Goal: Obtain resource: Obtain resource

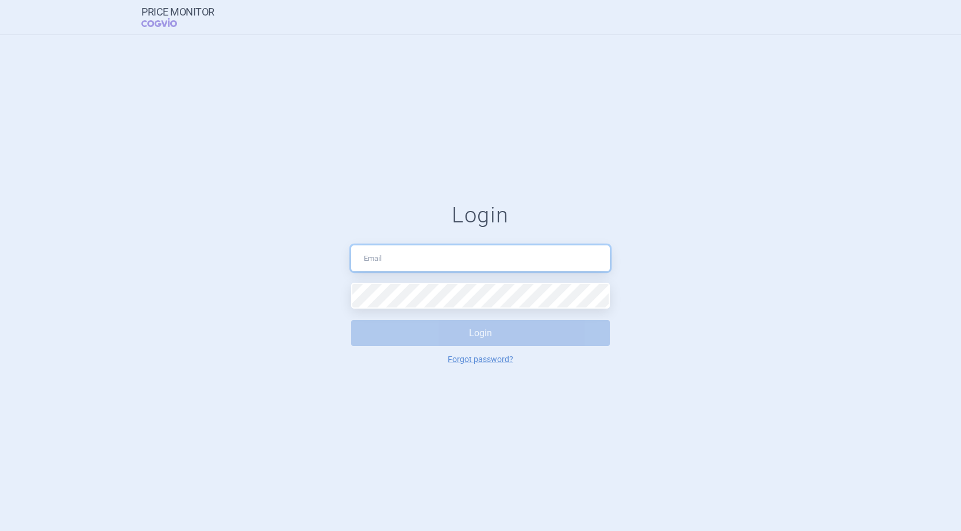
type input "[PERSON_NAME][EMAIL_ADDRESS][DOMAIN_NAME]"
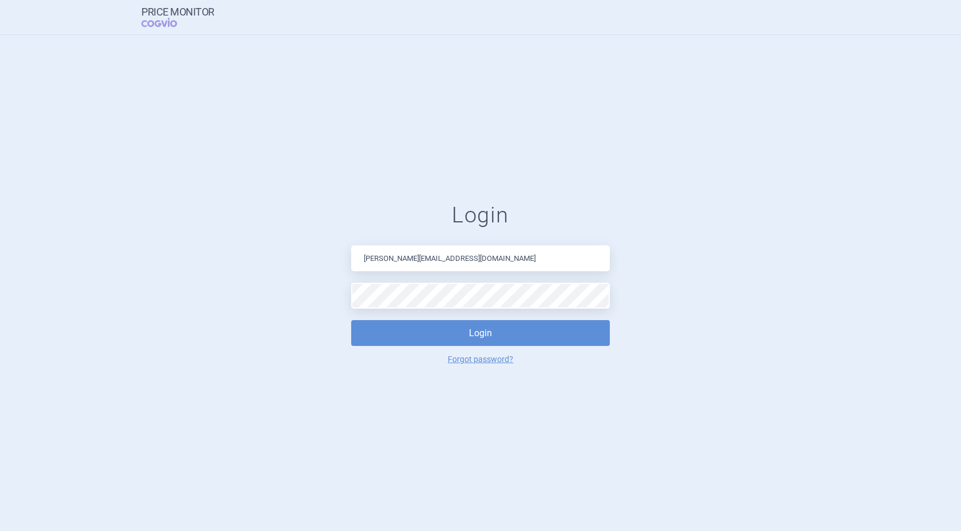
click at [726, 306] on form "Login [PERSON_NAME][EMAIL_ADDRESS][DOMAIN_NAME] Login Forgot password?" at bounding box center [480, 283] width 915 height 162
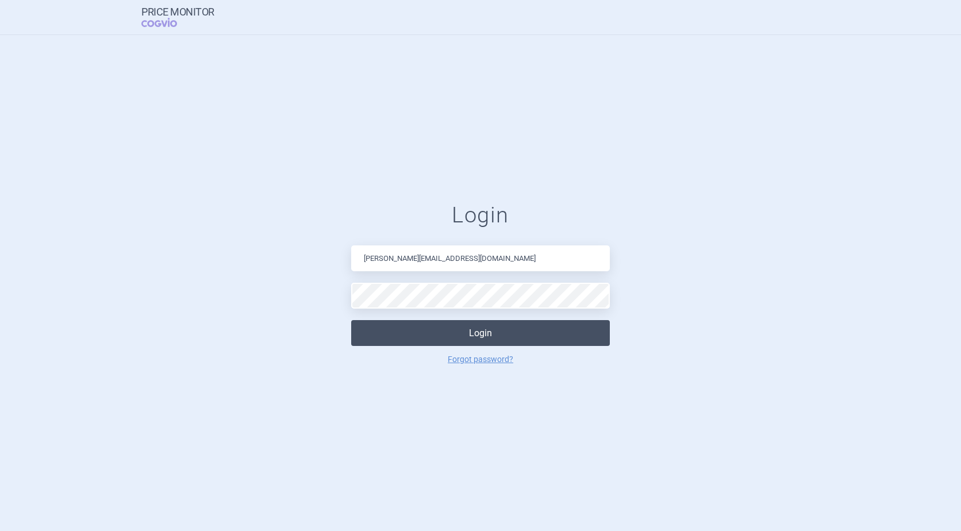
click at [537, 332] on button "Login" at bounding box center [480, 333] width 259 height 26
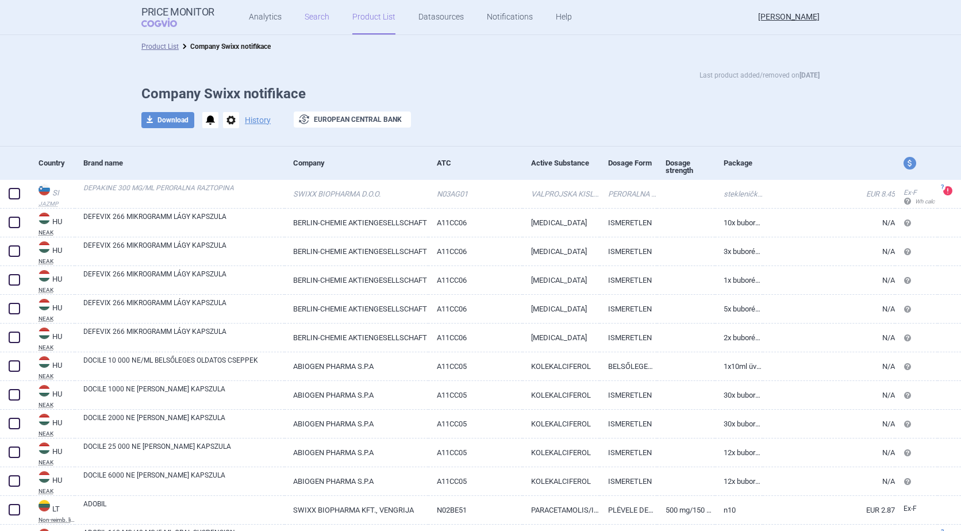
click at [316, 17] on link "Search" at bounding box center [317, 17] width 25 height 34
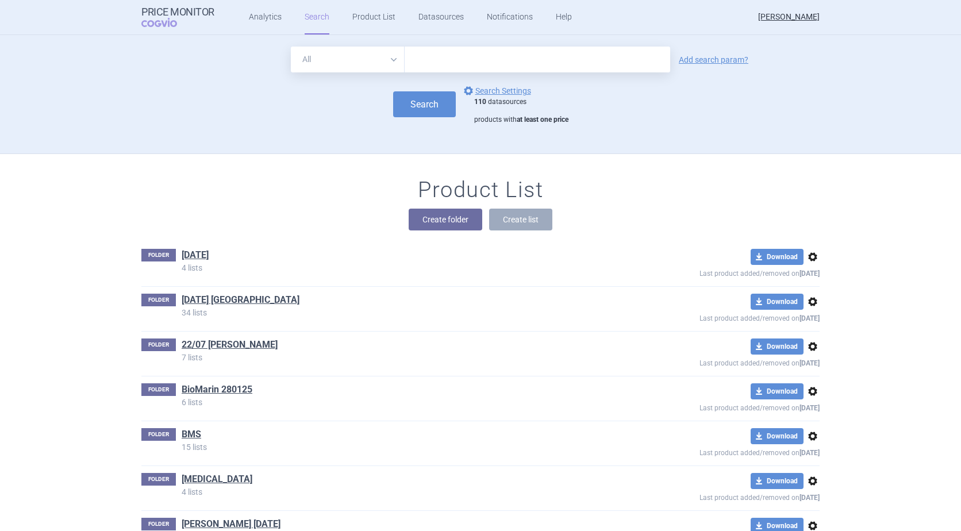
click at [444, 56] on input "text" at bounding box center [538, 60] width 266 height 26
paste input "Vyjuvek"
type input "Vyjuvek"
click at [409, 105] on button "Search" at bounding box center [424, 104] width 63 height 26
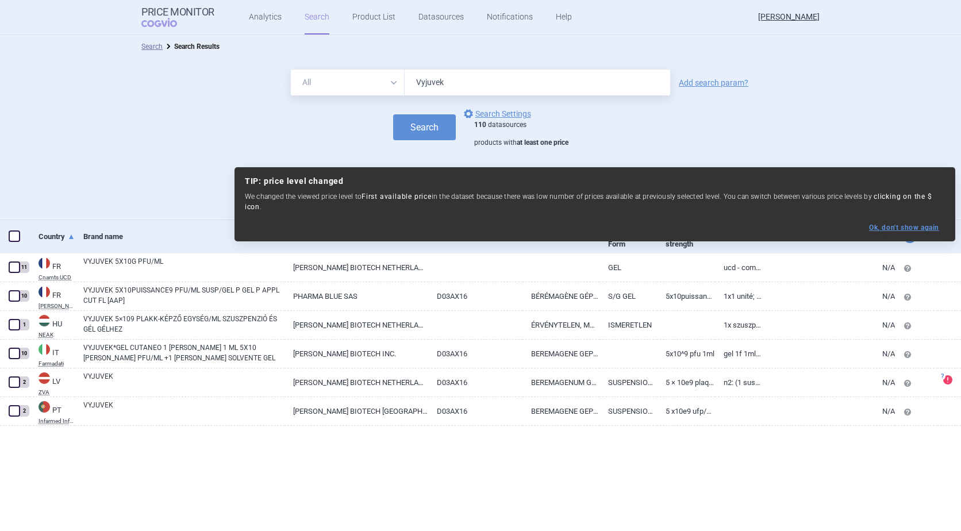
click at [918, 224] on button "Ok, don ' t show again" at bounding box center [904, 228] width 70 height 8
select select "ex-factory"
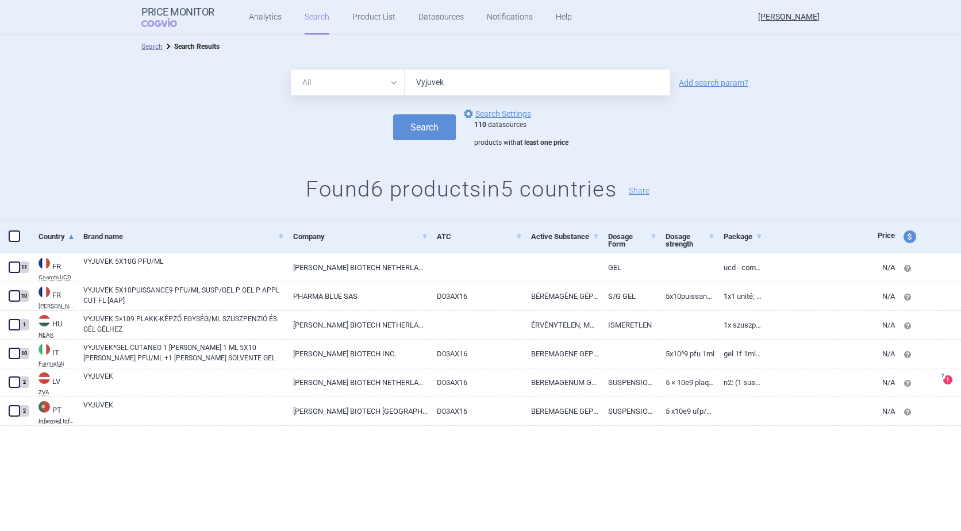
scroll to position [259, 0]
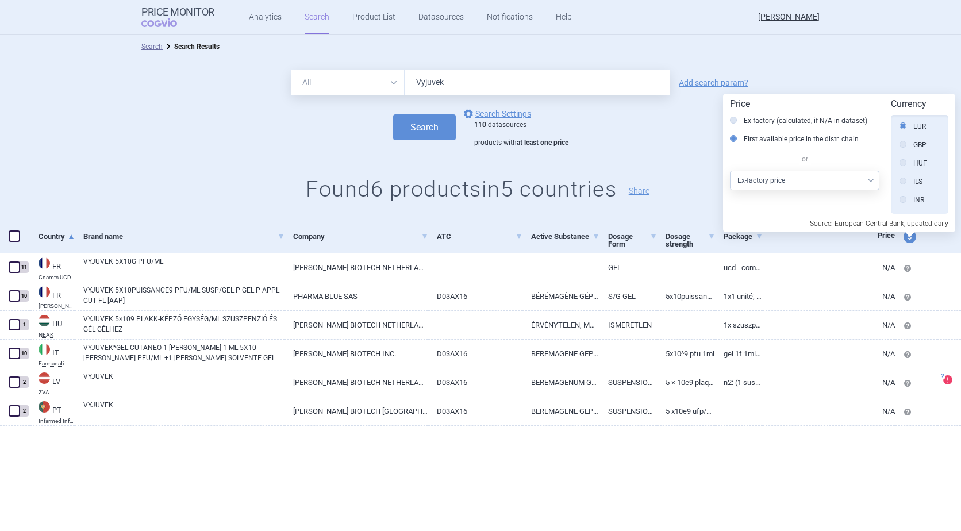
click at [748, 496] on div "Search Search Results All Brand Name ATC Company Active Substance Country Newer…" at bounding box center [480, 283] width 961 height 496
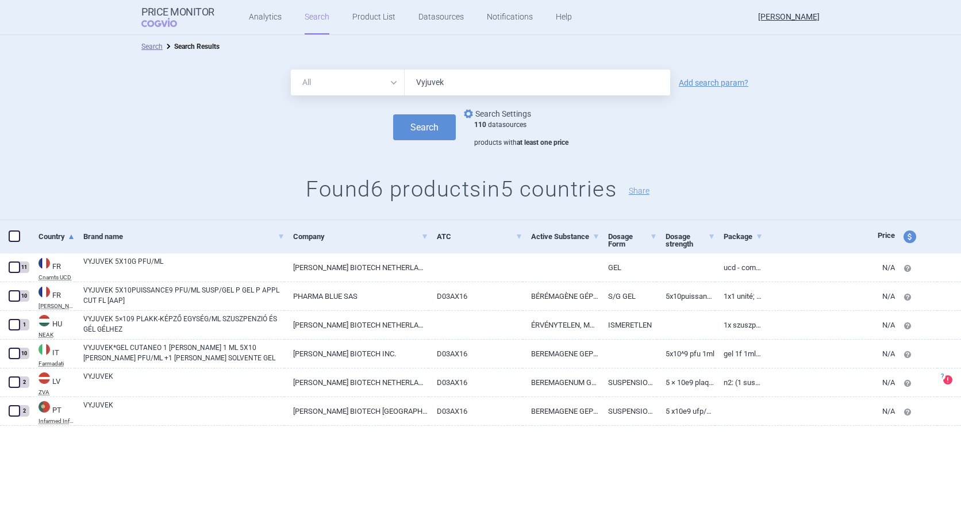
click at [497, 109] on link "options Search Settings" at bounding box center [496, 114] width 70 height 14
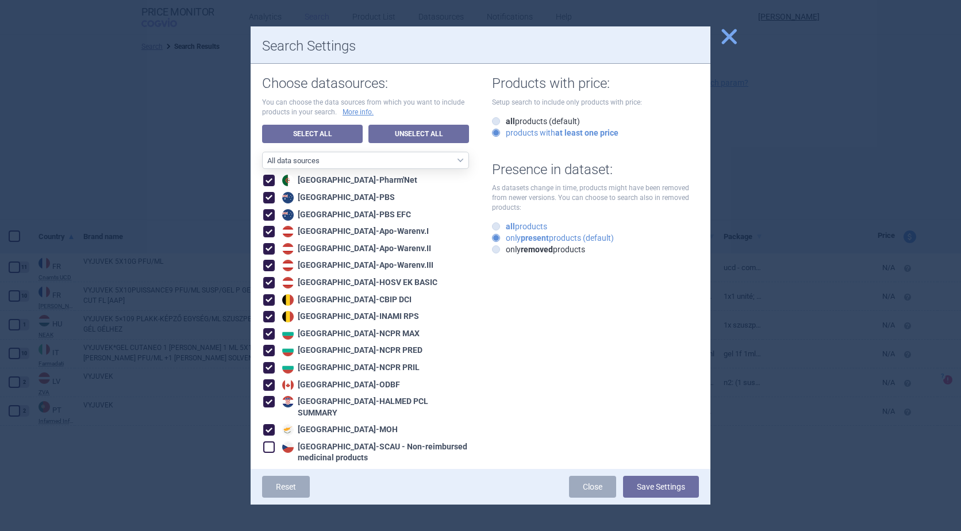
click at [494, 228] on icon at bounding box center [496, 226] width 8 height 8
click at [494, 228] on input "all products" at bounding box center [498, 226] width 11 height 11
radio input "true"
click at [493, 122] on icon at bounding box center [496, 121] width 8 height 8
click at [493, 122] on input "all products (default)" at bounding box center [498, 121] width 11 height 11
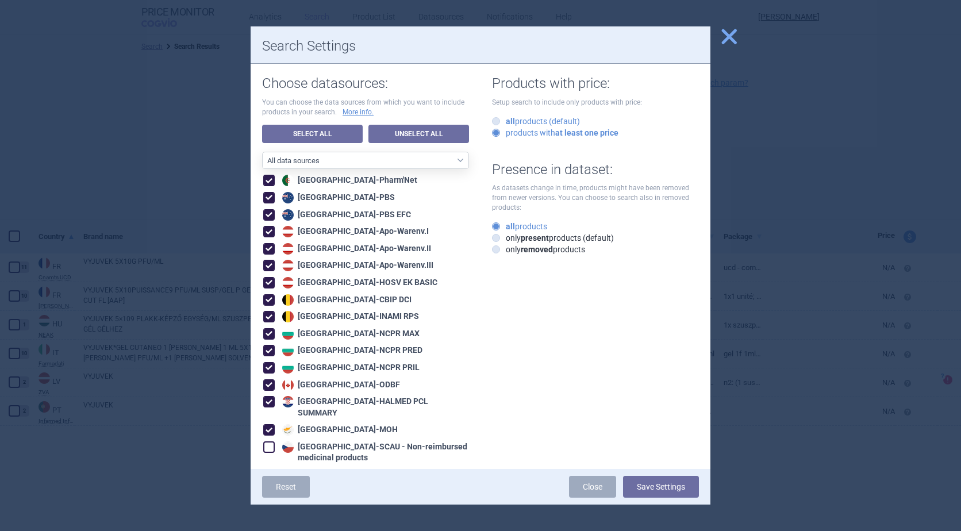
radio input "true"
click at [645, 482] on button "Save Settings" at bounding box center [661, 487] width 76 height 22
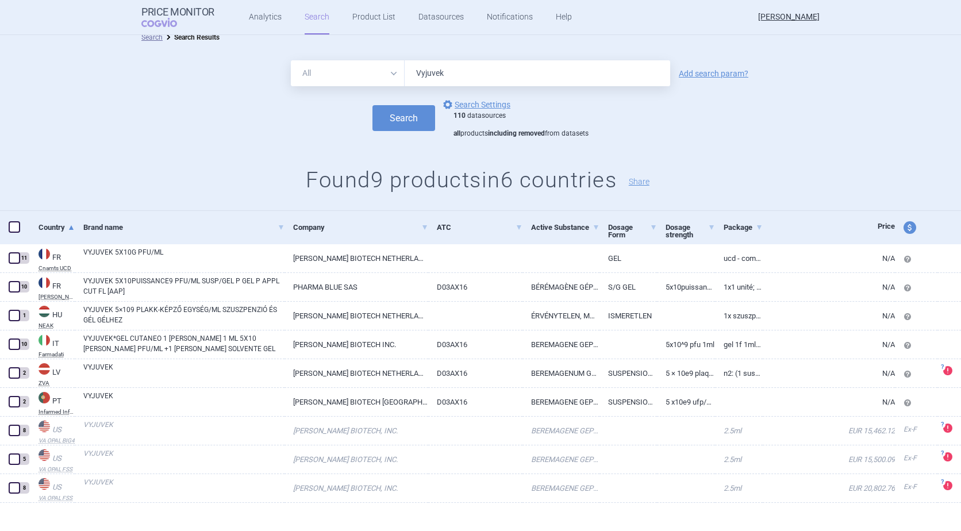
scroll to position [18, 0]
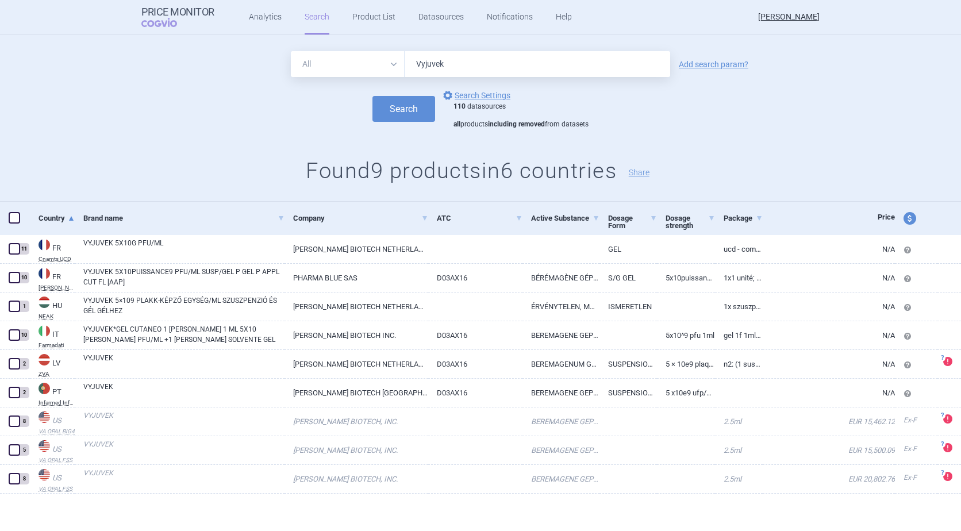
click at [15, 220] on span at bounding box center [14, 217] width 11 height 11
checkbox input "true"
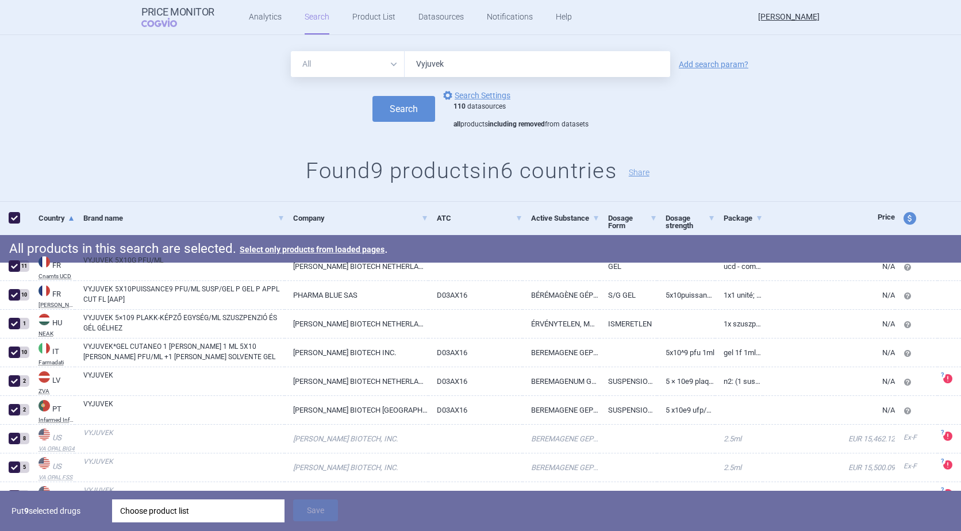
click at [198, 514] on div "Choose product list" at bounding box center [198, 510] width 156 height 23
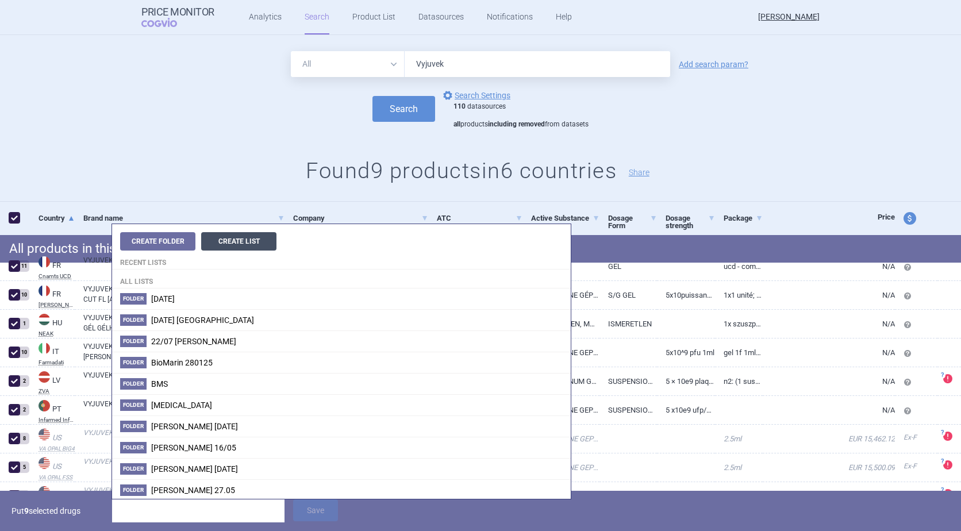
click at [232, 240] on button "Create List" at bounding box center [238, 241] width 75 height 18
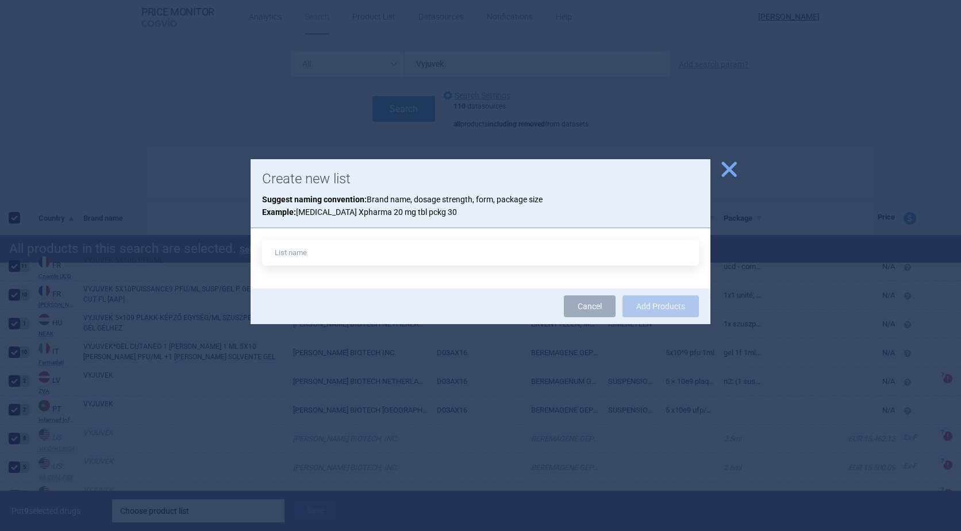
click at [311, 248] on input "text" at bounding box center [480, 253] width 437 height 26
type input "Vyjuvek 14082025"
click at [658, 304] on button "Add Products" at bounding box center [660, 306] width 76 height 22
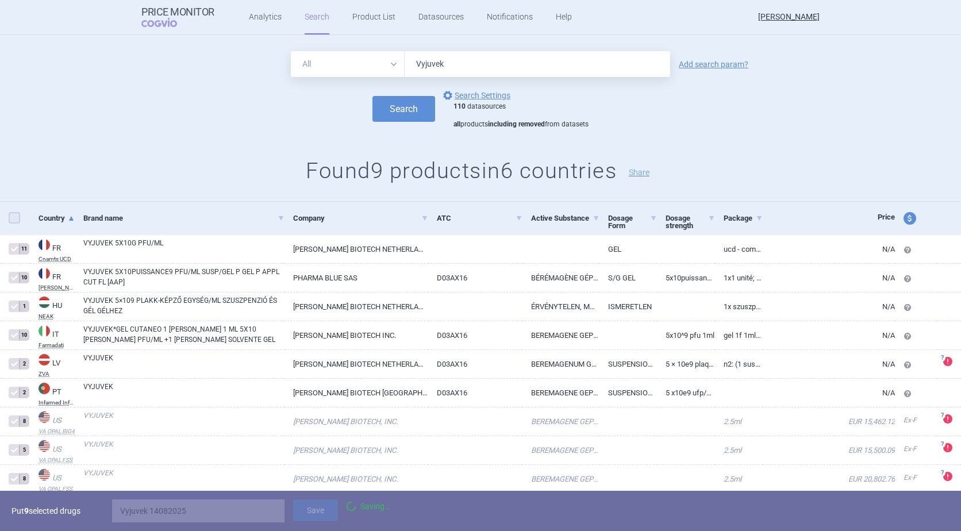
checkbox input "false"
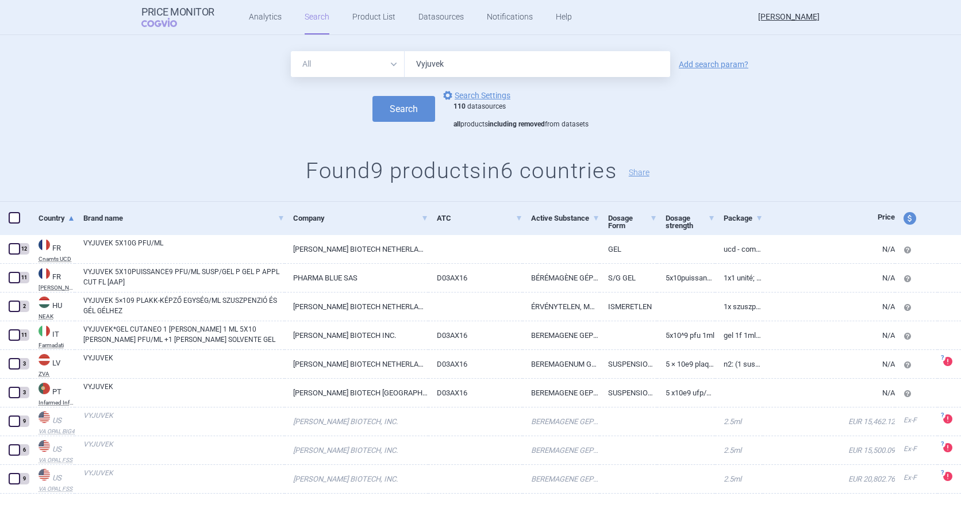
drag, startPoint x: 457, startPoint y: 64, endPoint x: 397, endPoint y: 54, distance: 60.7
click at [397, 54] on div "All Brand Name ATC Company Active Substance Country Newer than Vyjuvek" at bounding box center [480, 64] width 379 height 26
paste input "oxzogo"
type input "Voxzogo"
click at [402, 108] on button "Search" at bounding box center [403, 109] width 63 height 26
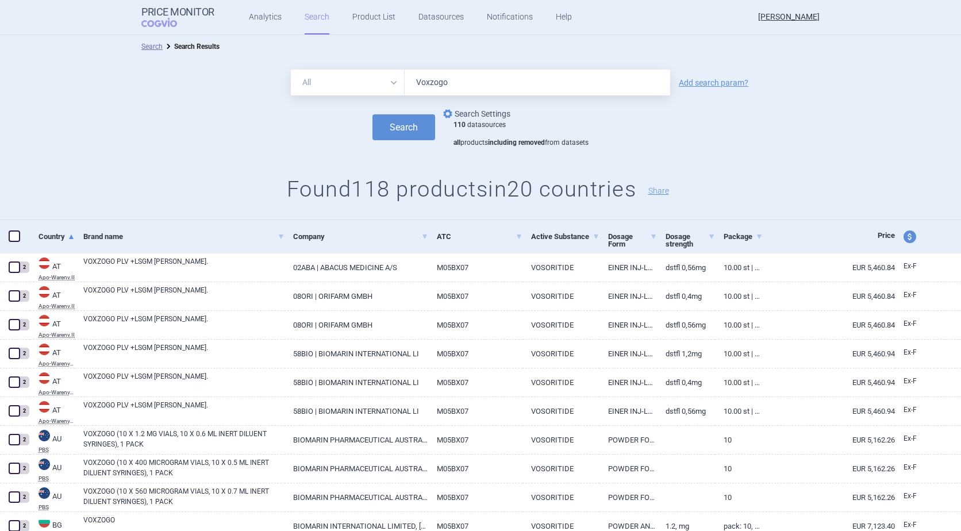
click at [462, 110] on link "options Search Settings" at bounding box center [476, 114] width 70 height 14
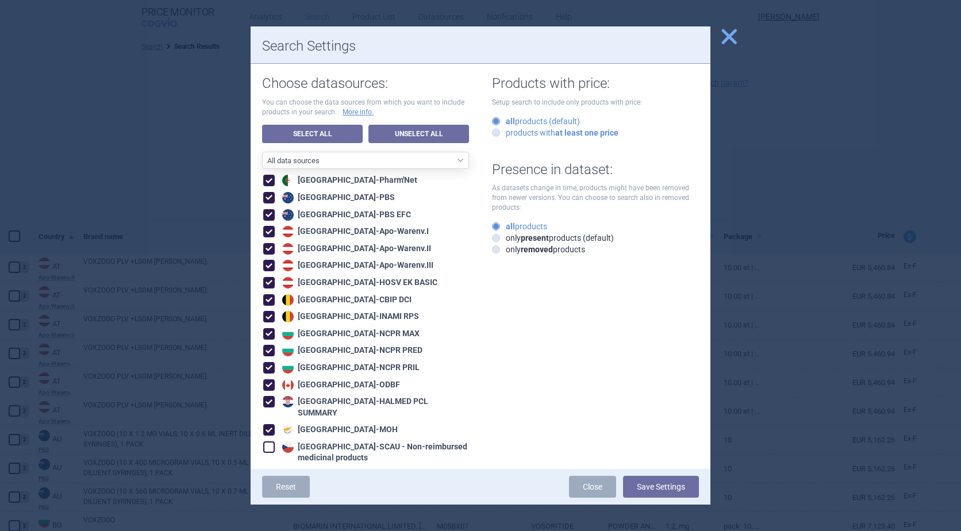
click at [492, 132] on icon at bounding box center [496, 133] width 8 height 8
click at [493, 132] on input "products with at least one price" at bounding box center [498, 133] width 11 height 11
radio input "true"
click at [494, 236] on icon at bounding box center [496, 238] width 8 height 8
click at [494, 236] on input "only present products (default)" at bounding box center [498, 238] width 11 height 11
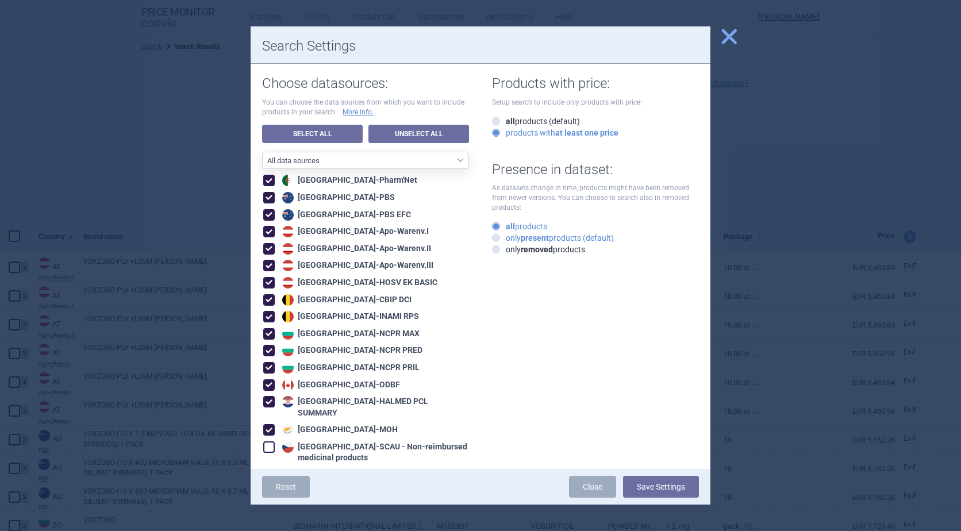
radio input "true"
click at [649, 495] on button "Save Settings" at bounding box center [661, 487] width 76 height 22
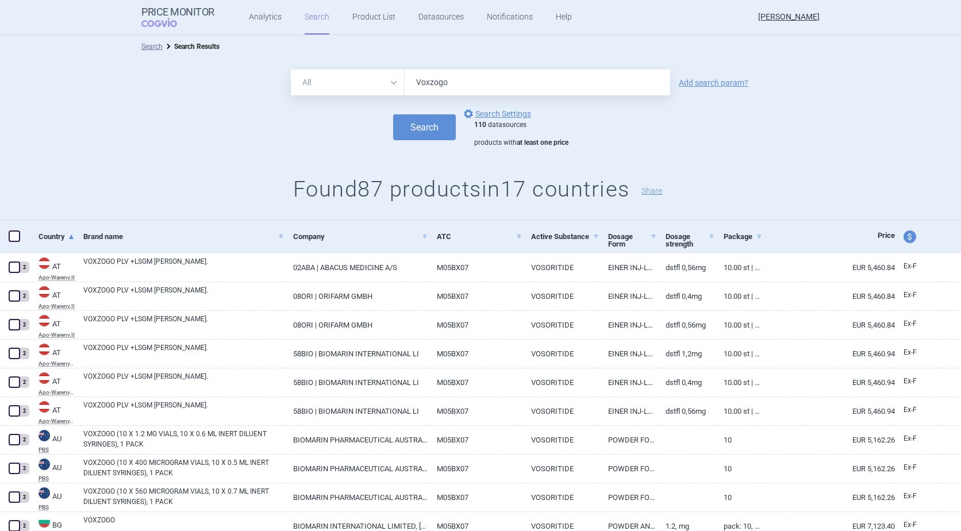
click at [13, 235] on span at bounding box center [14, 235] width 11 height 11
checkbox input "true"
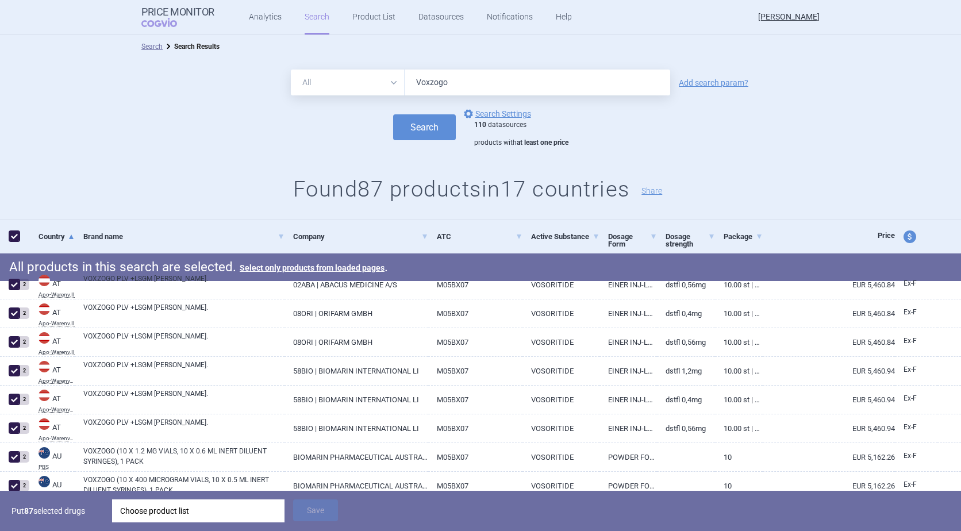
click at [152, 507] on div "Choose product list" at bounding box center [198, 510] width 156 height 23
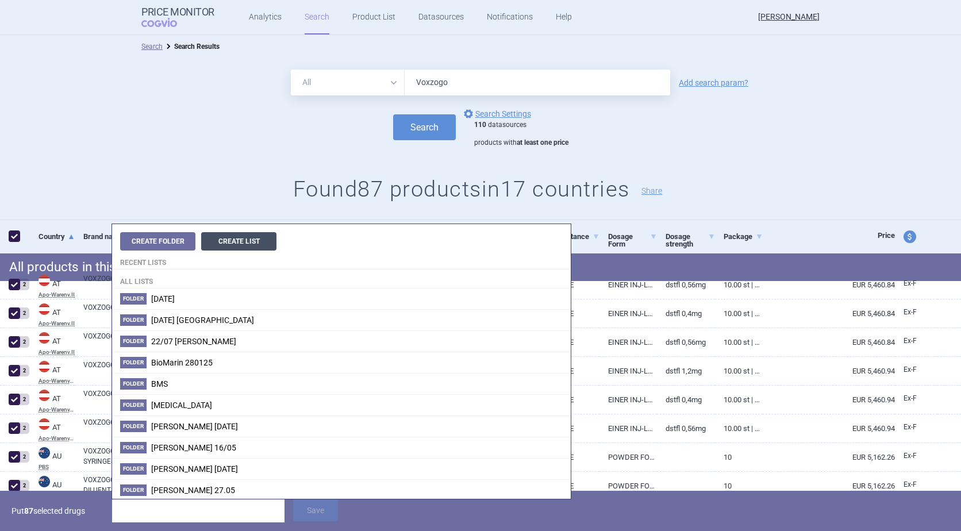
click at [236, 238] on button "Create List" at bounding box center [238, 241] width 75 height 18
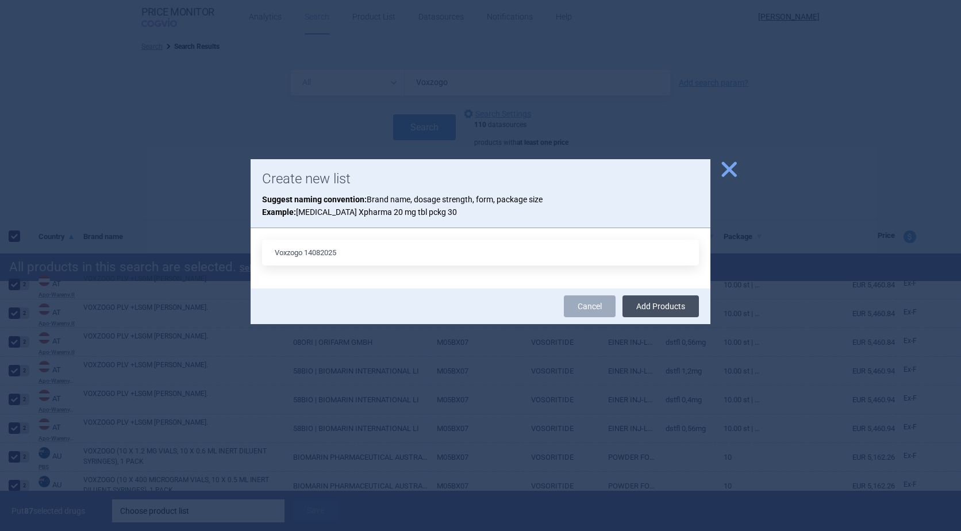
type input "Voxzogo 14082025"
click at [653, 301] on button "Add Products" at bounding box center [660, 306] width 76 height 22
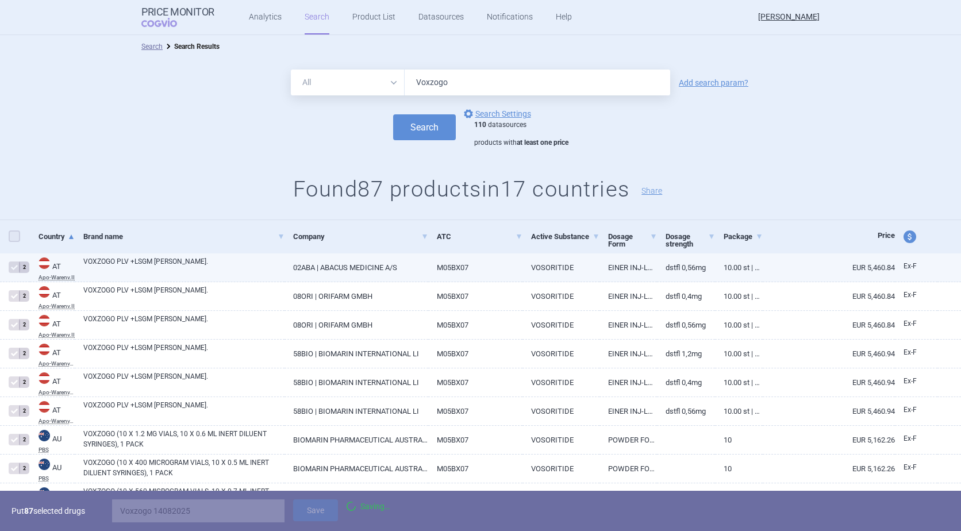
checkbox input "false"
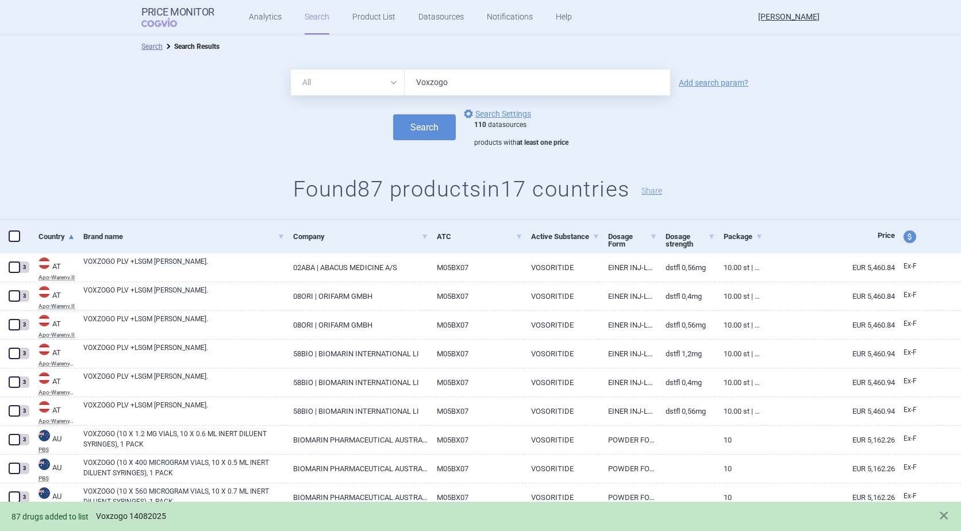
click at [125, 516] on link "Voxzogo 14082025" at bounding box center [131, 516] width 70 height 10
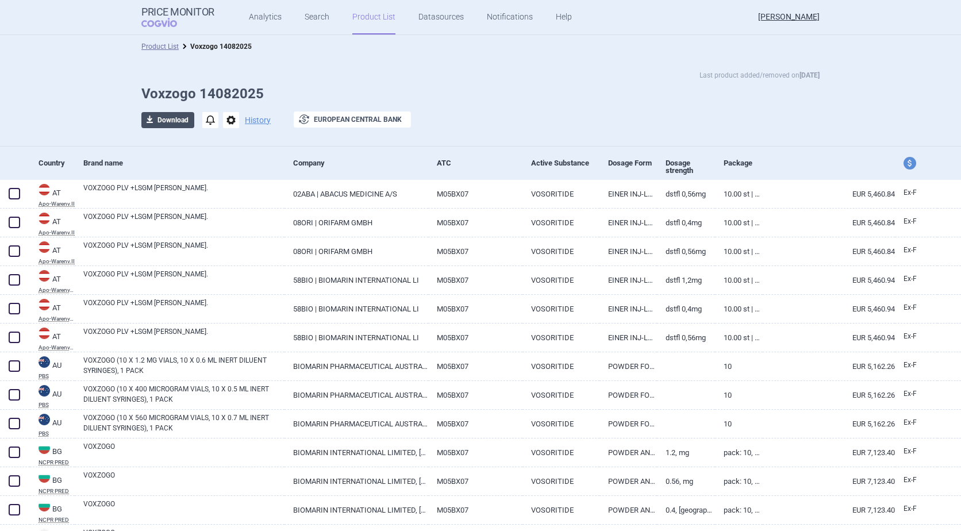
click at [158, 124] on button "download Download" at bounding box center [167, 120] width 53 height 16
select select "EUR"
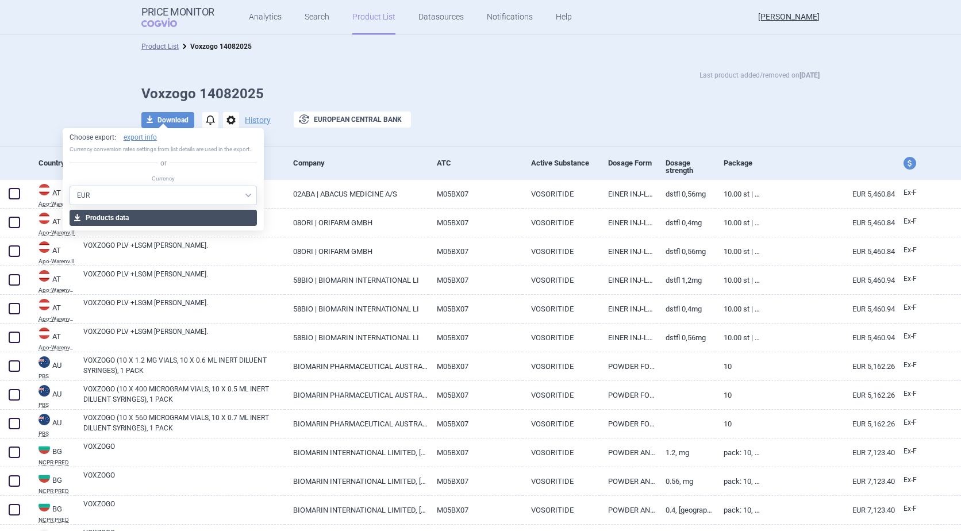
click at [184, 220] on button "download Products data" at bounding box center [164, 218] width 188 height 16
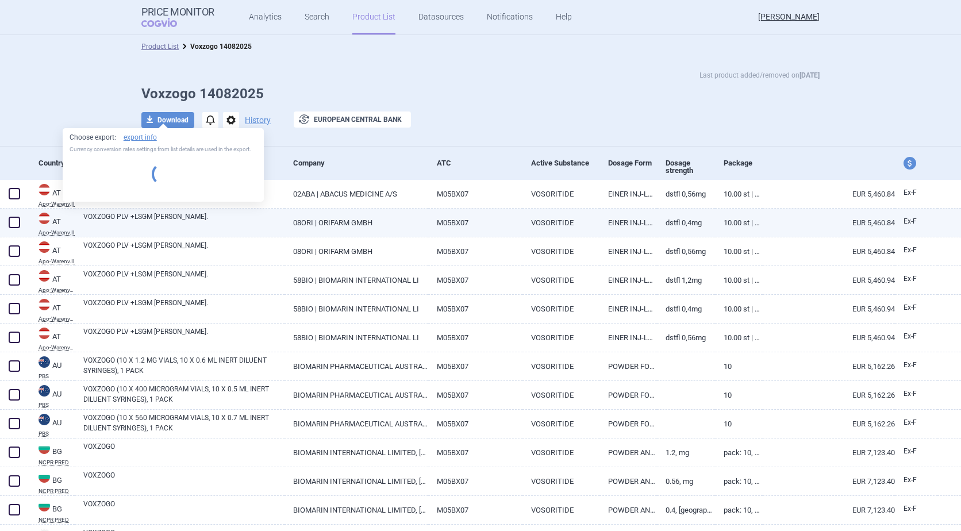
select select "EUR"
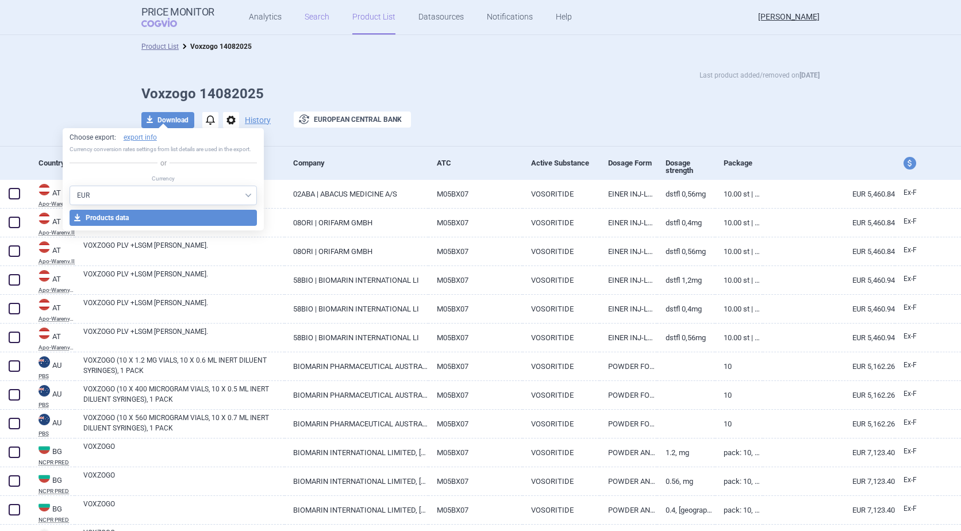
click at [311, 18] on link "Search" at bounding box center [317, 17] width 25 height 34
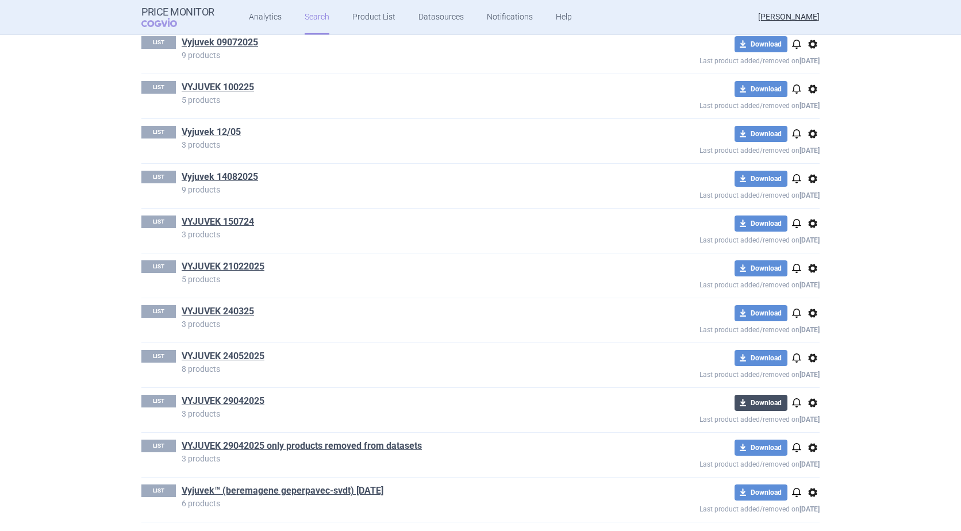
scroll to position [4766, 0]
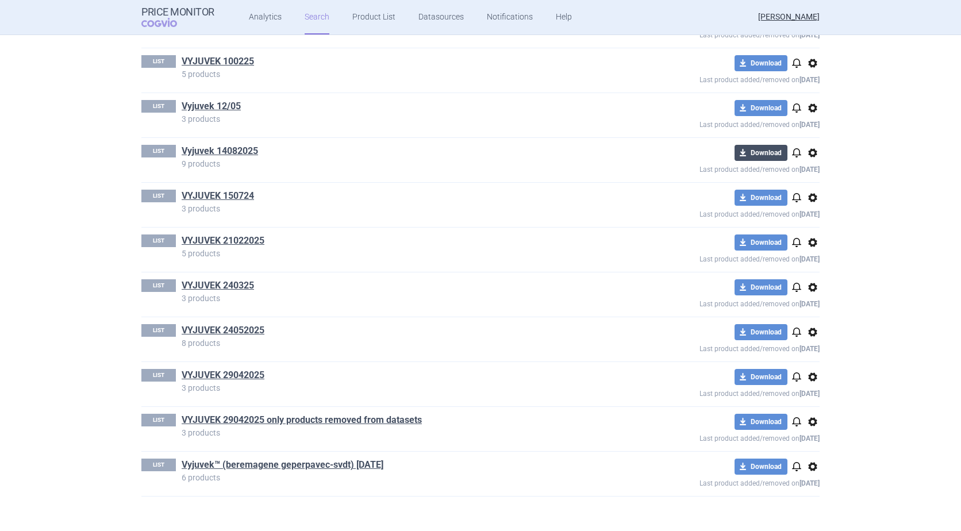
drag, startPoint x: 766, startPoint y: 153, endPoint x: 795, endPoint y: 145, distance: 30.2
click at [766, 153] on button "download Download" at bounding box center [760, 153] width 53 height 16
select select "EUR"
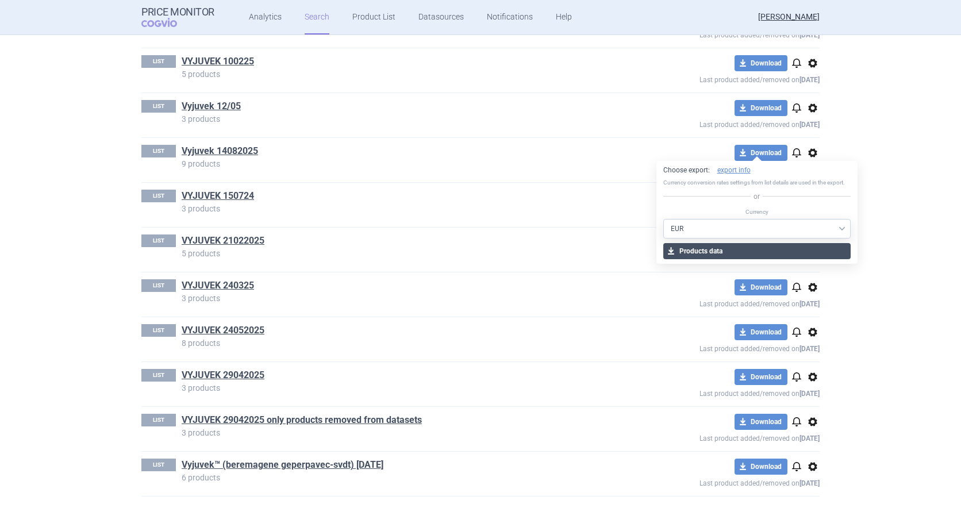
click at [776, 253] on button "download Products data" at bounding box center [757, 251] width 188 height 16
select select "EUR"
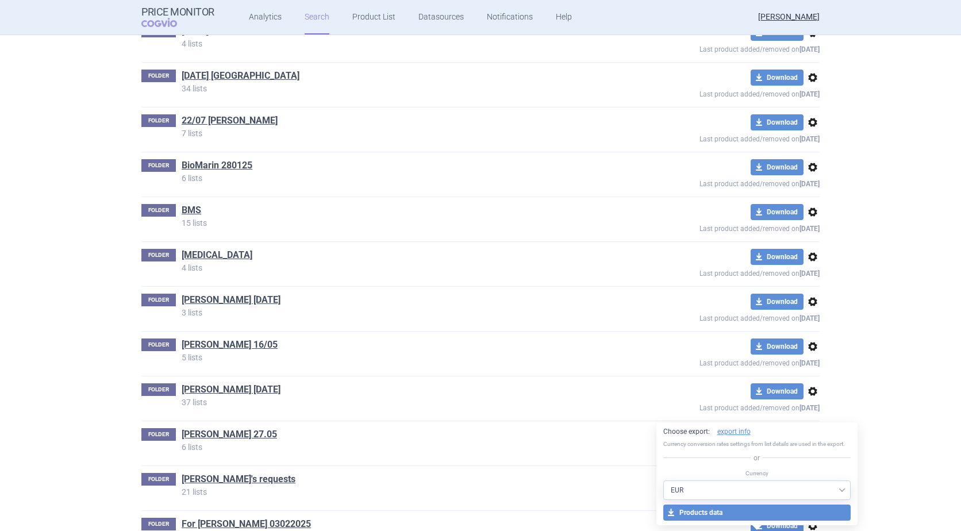
scroll to position [0, 0]
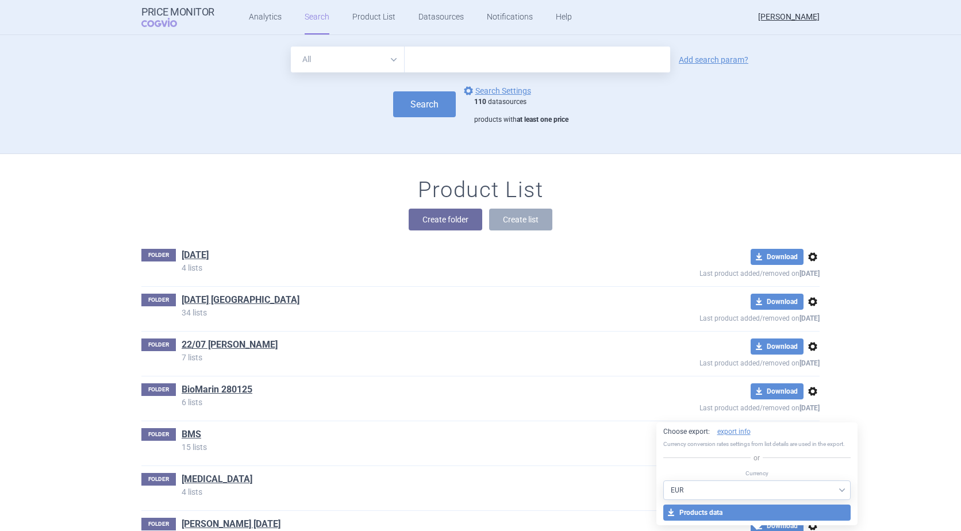
click at [408, 64] on input "text" at bounding box center [538, 60] width 266 height 26
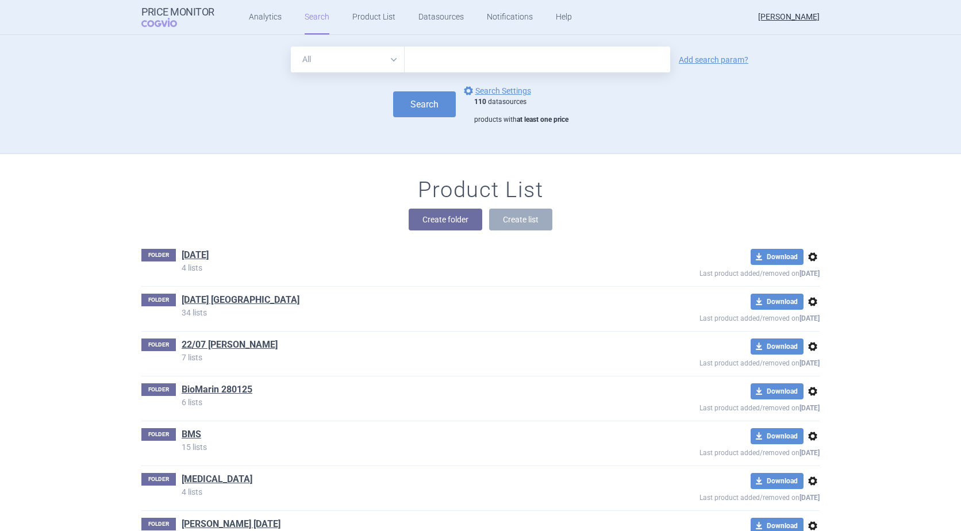
paste input "[MEDICAL_DATA]"
type input "[MEDICAL_DATA]"
click button "Search" at bounding box center [424, 104] width 63 height 26
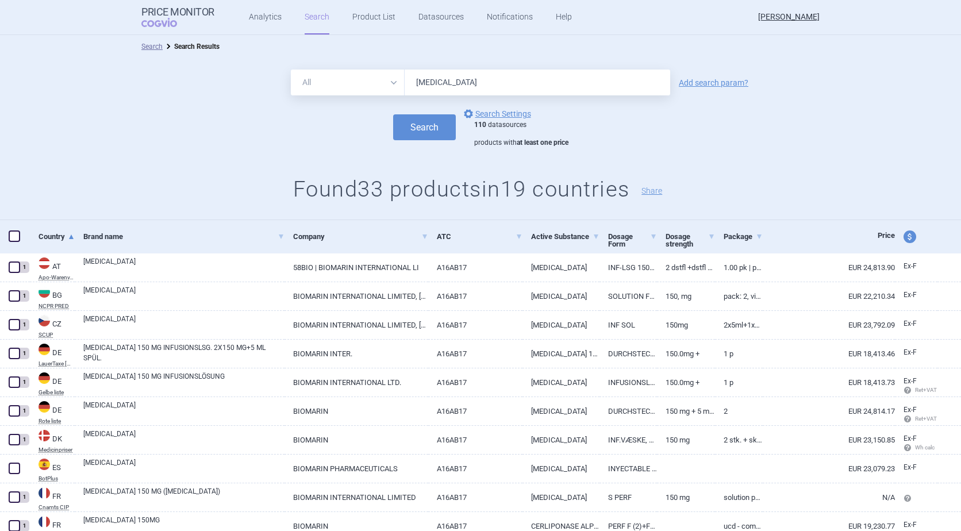
click at [18, 234] on span at bounding box center [14, 235] width 11 height 11
checkbox input "true"
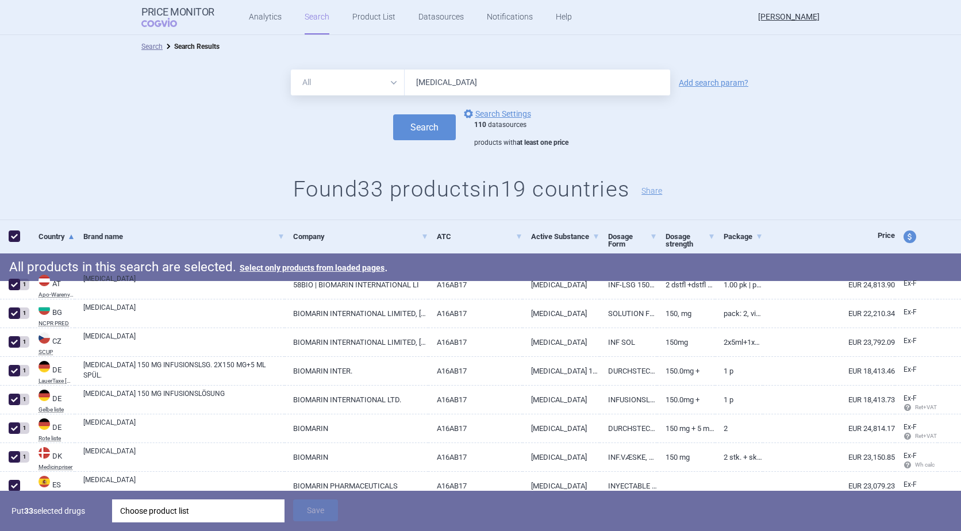
click at [151, 513] on div "Choose product list" at bounding box center [198, 510] width 156 height 23
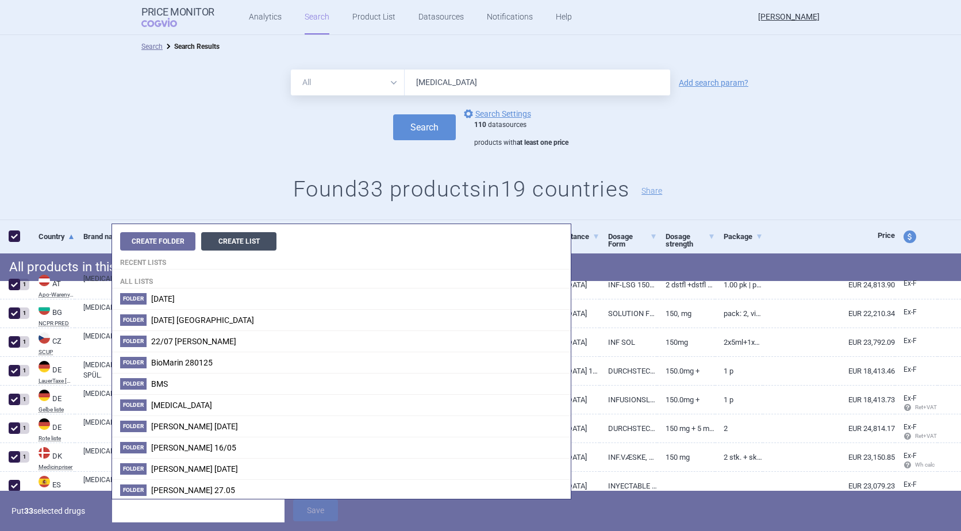
click at [229, 244] on button "Create List" at bounding box center [238, 241] width 75 height 18
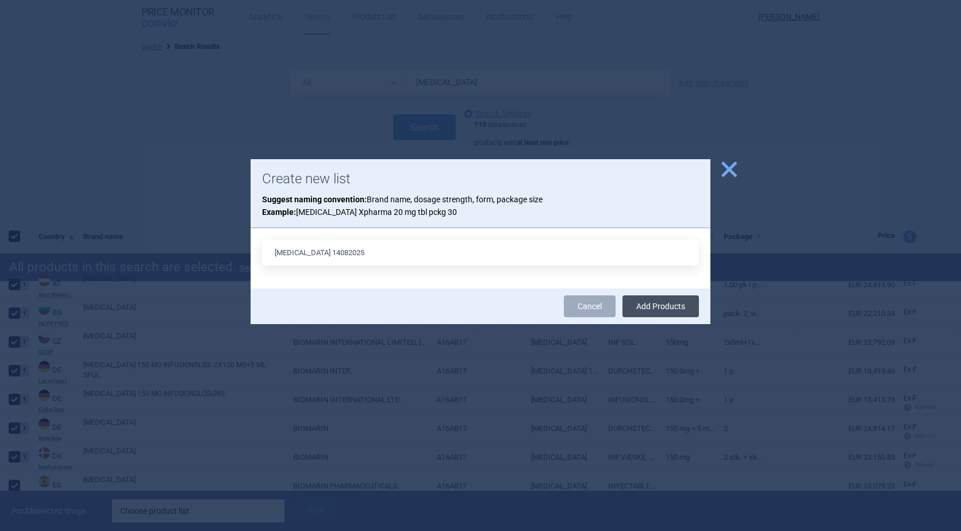
type input "[MEDICAL_DATA] 14082025"
click at [663, 310] on button "Add Products" at bounding box center [660, 306] width 76 height 22
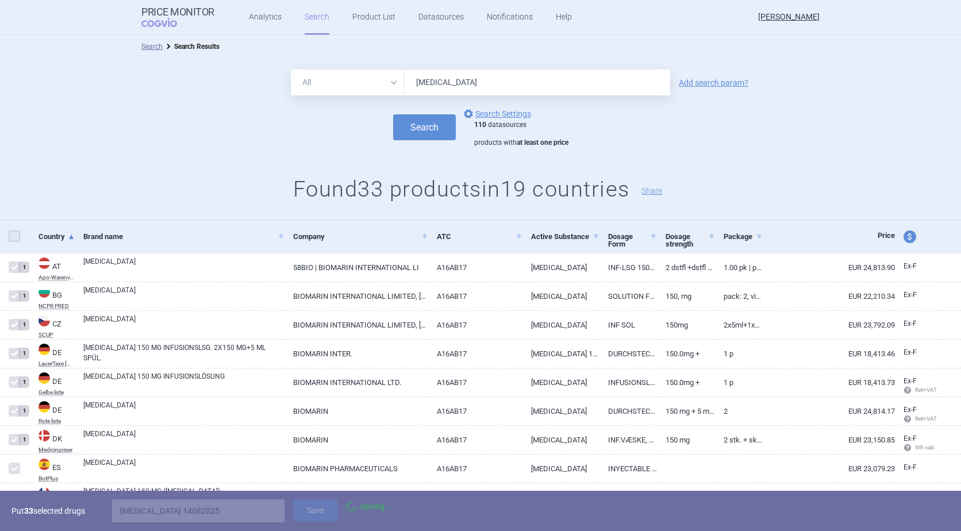
checkbox input "false"
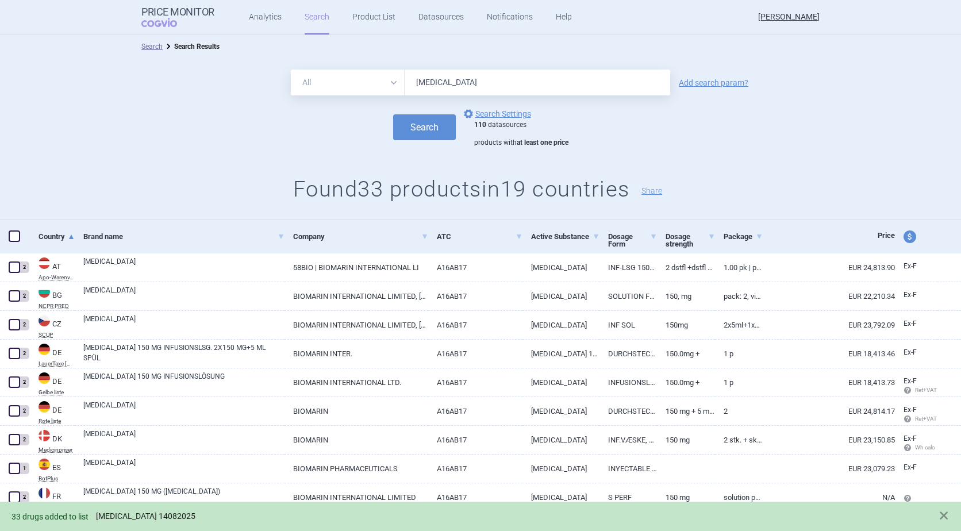
click at [117, 514] on link "[MEDICAL_DATA] 14082025" at bounding box center [145, 516] width 99 height 10
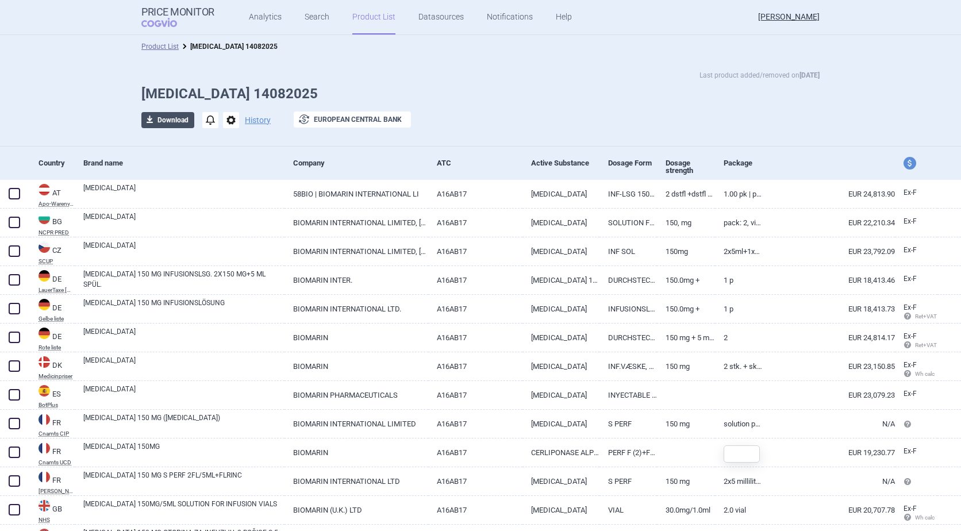
click at [170, 118] on button "download Download" at bounding box center [167, 120] width 53 height 16
select select "EUR"
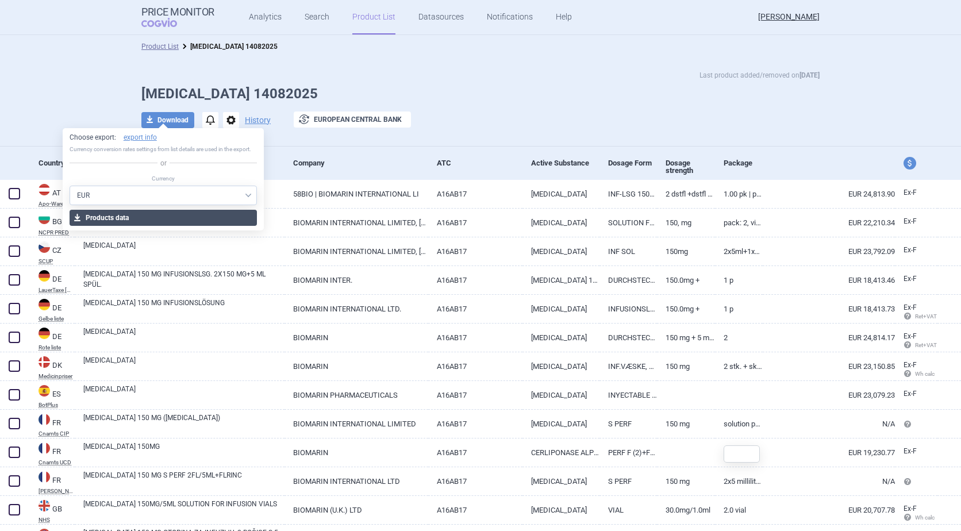
click at [152, 216] on button "download Products data" at bounding box center [164, 218] width 188 height 16
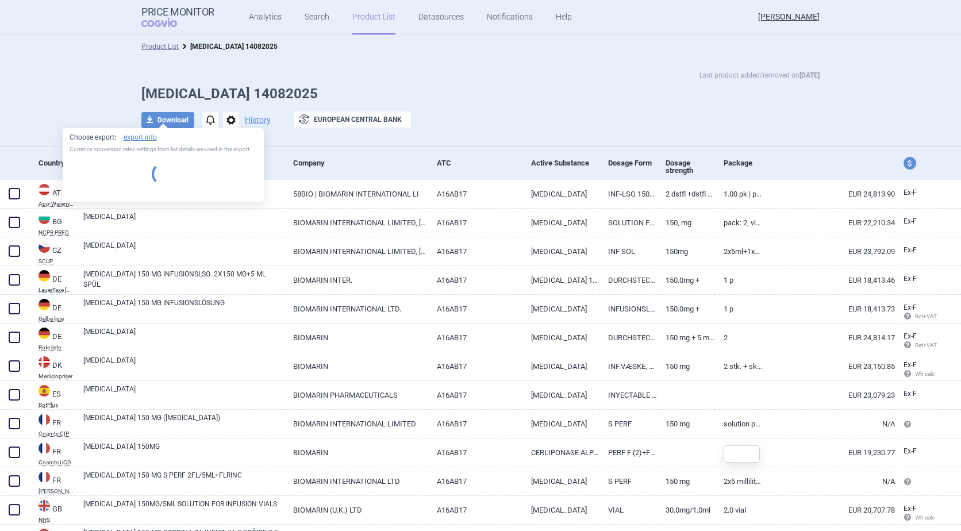
select select "EUR"
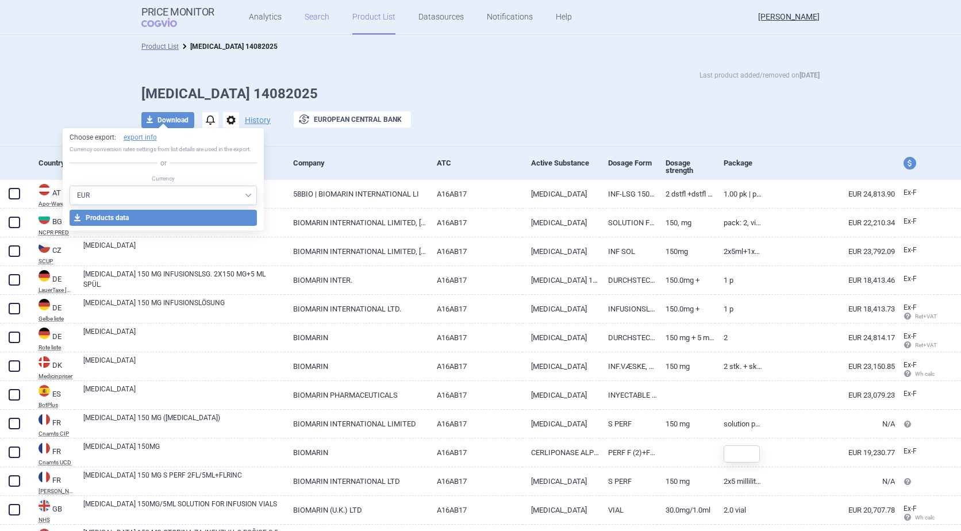
click at [306, 20] on link "Search" at bounding box center [317, 17] width 25 height 34
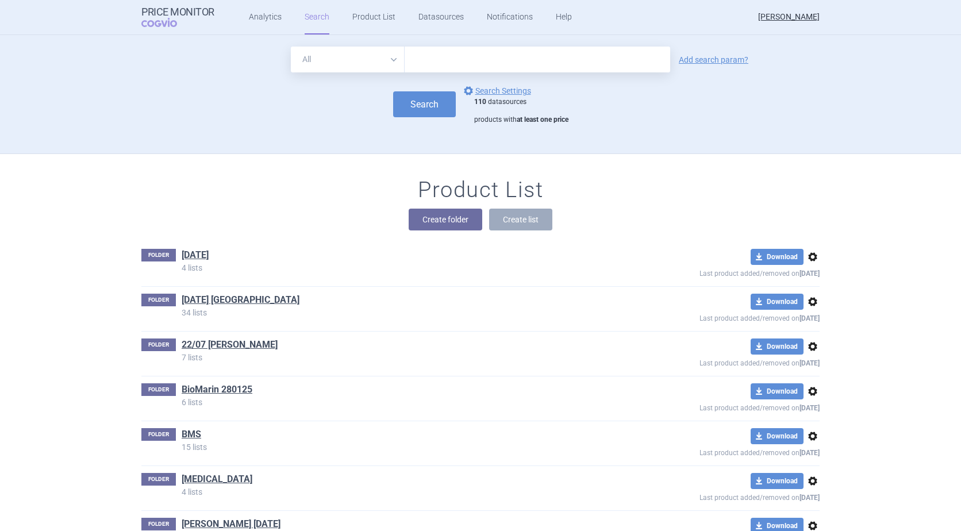
click at [433, 61] on input "text" at bounding box center [538, 60] width 266 height 26
paste input "[MEDICAL_DATA]"
type input "[MEDICAL_DATA]"
click at [411, 104] on button "Search" at bounding box center [424, 104] width 63 height 26
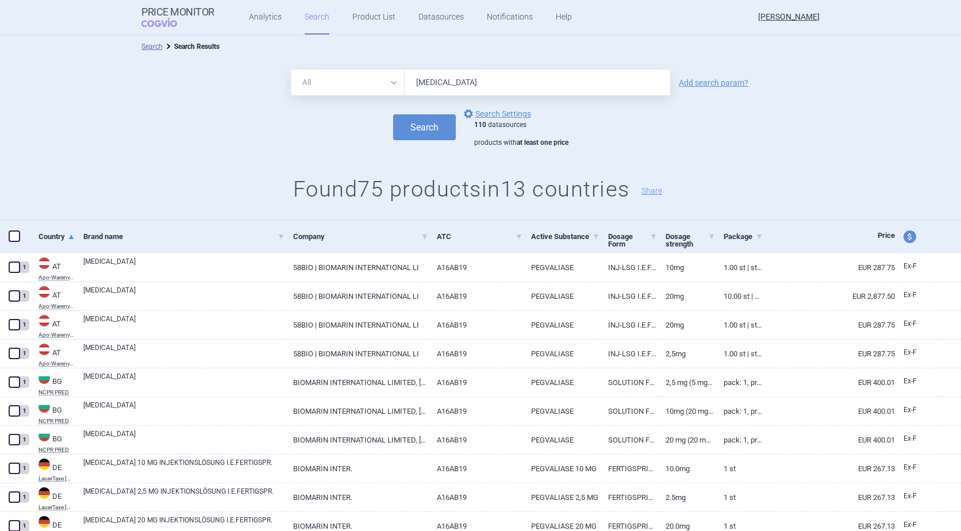
click at [13, 236] on span at bounding box center [14, 235] width 11 height 11
checkbox input "true"
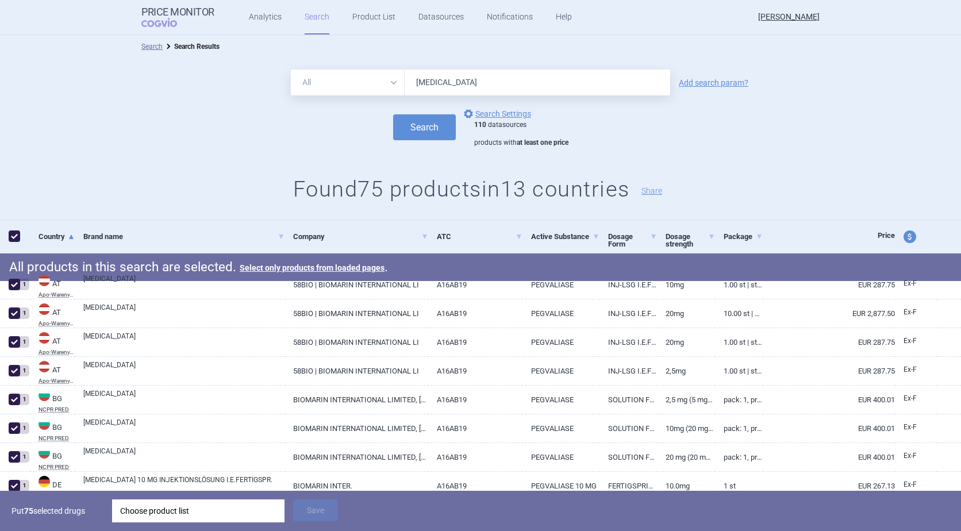
click at [124, 514] on div "Choose product list" at bounding box center [198, 510] width 156 height 23
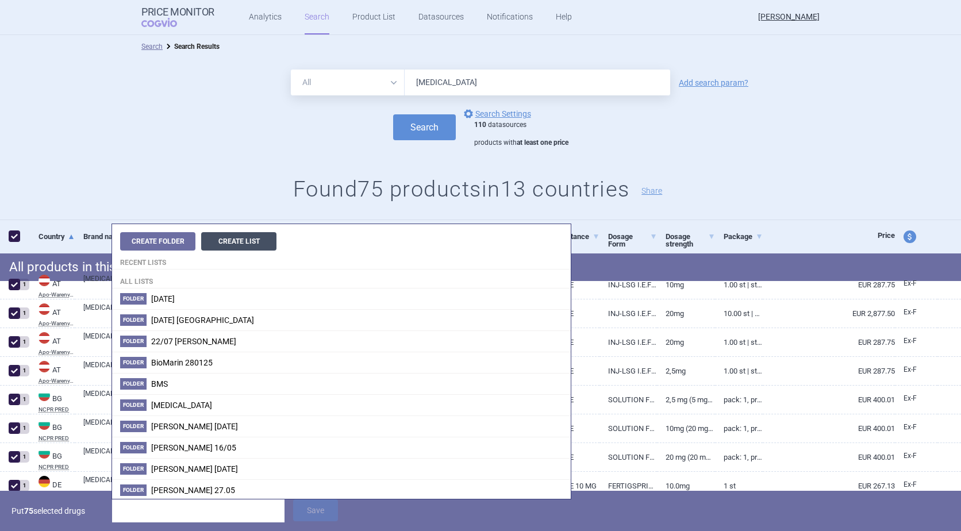
click at [226, 244] on button "Create List" at bounding box center [238, 241] width 75 height 18
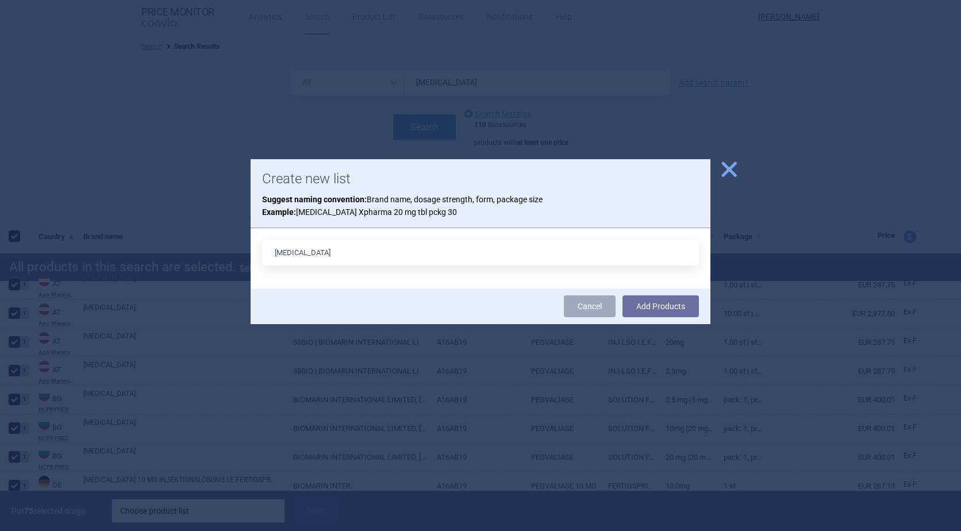
click at [304, 254] on input "[MEDICAL_DATA]" at bounding box center [480, 253] width 437 height 26
click at [305, 252] on input "[MEDICAL_DATA]" at bounding box center [480, 253] width 437 height 26
click at [307, 252] on input "[MEDICAL_DATA]" at bounding box center [480, 253] width 437 height 26
type input "[MEDICAL_DATA] 14082025"
click at [671, 307] on button "Add Products" at bounding box center [660, 306] width 76 height 22
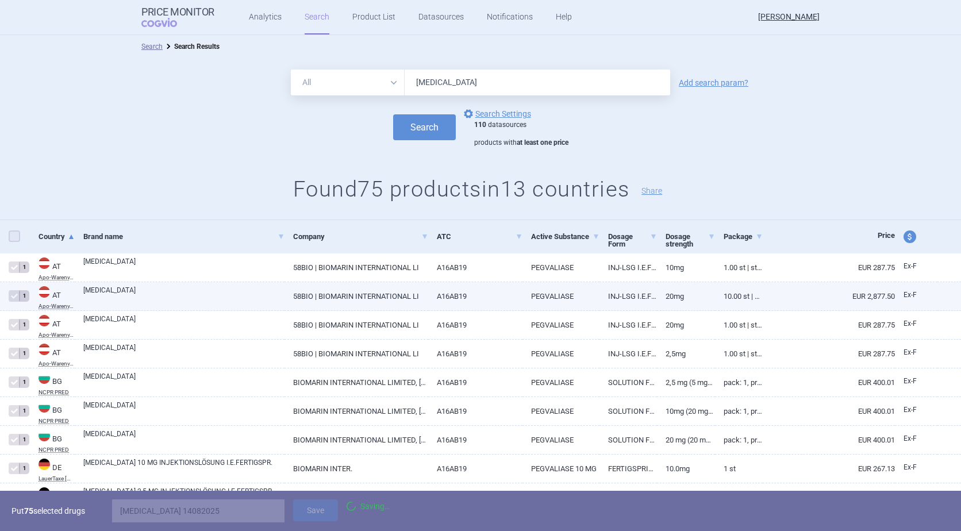
checkbox input "false"
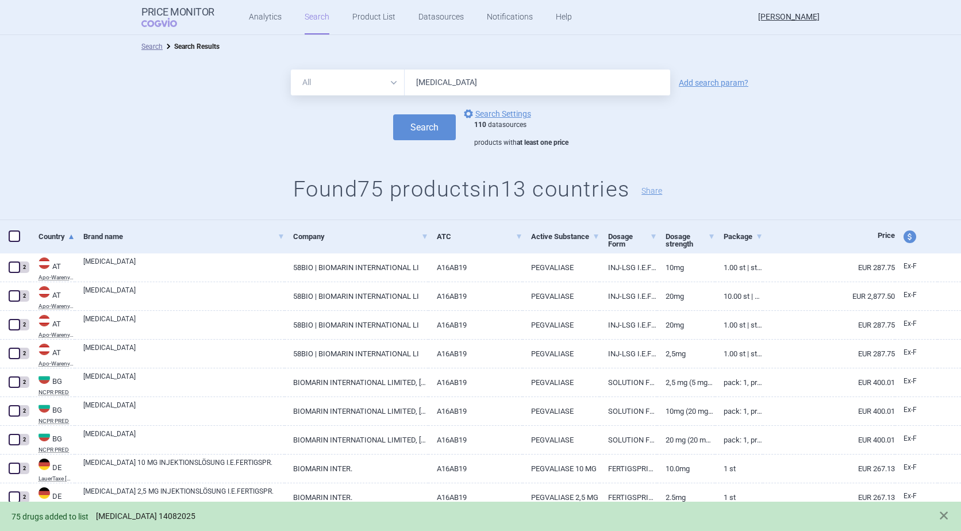
click at [122, 516] on link "[MEDICAL_DATA] 14082025" at bounding box center [145, 516] width 99 height 10
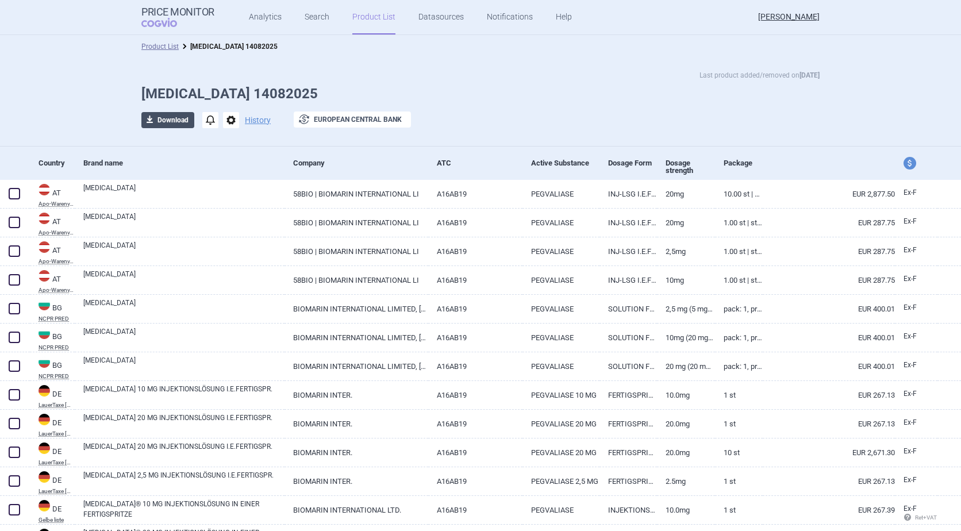
click at [163, 121] on button "download Download" at bounding box center [167, 120] width 53 height 16
select select "EUR"
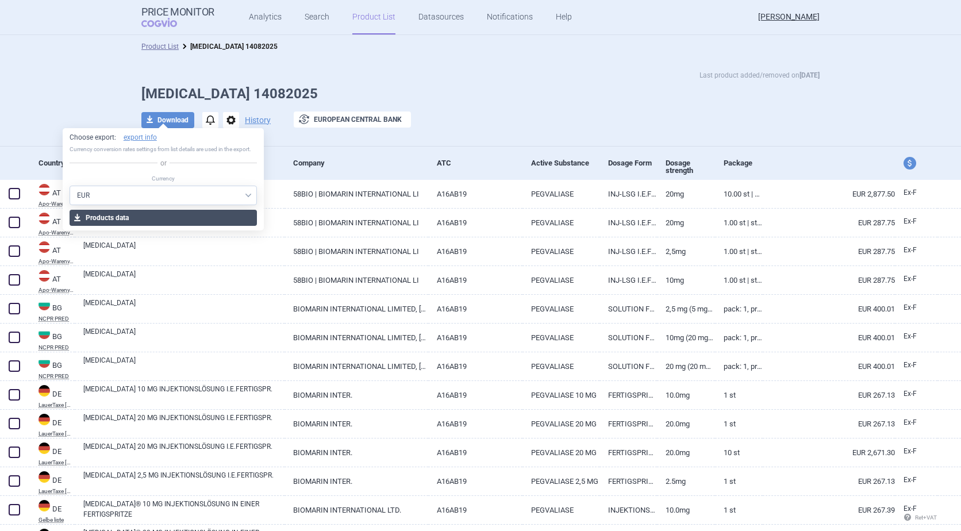
click at [145, 216] on button "download Products data" at bounding box center [164, 218] width 188 height 16
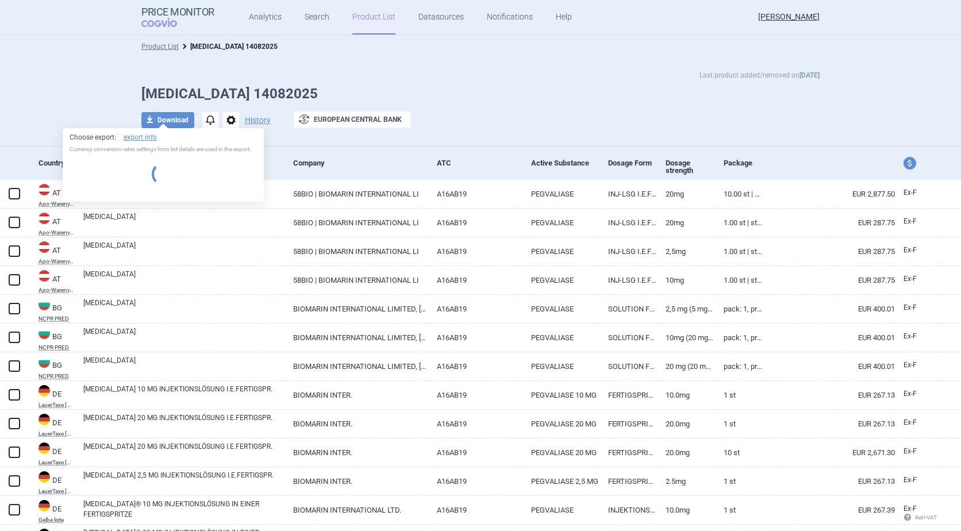
select select "EUR"
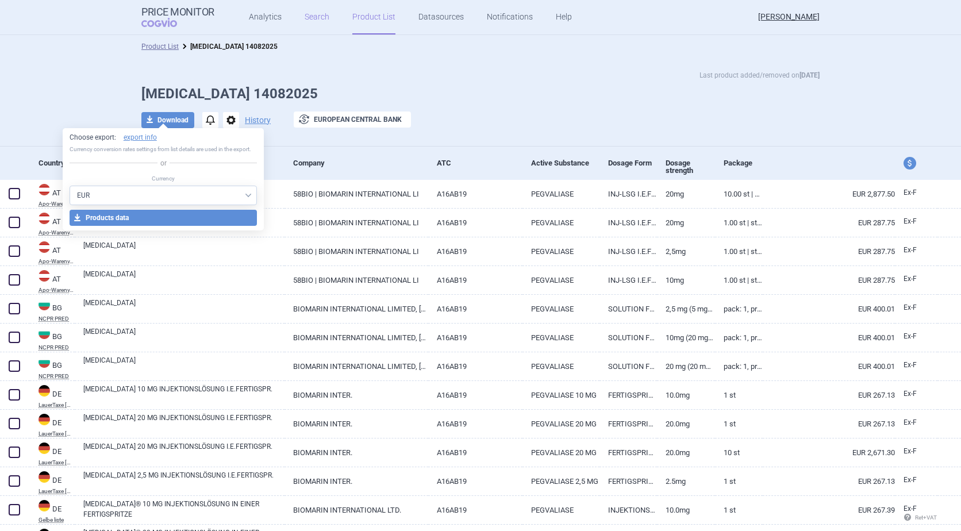
click at [305, 19] on link "Search" at bounding box center [317, 17] width 25 height 34
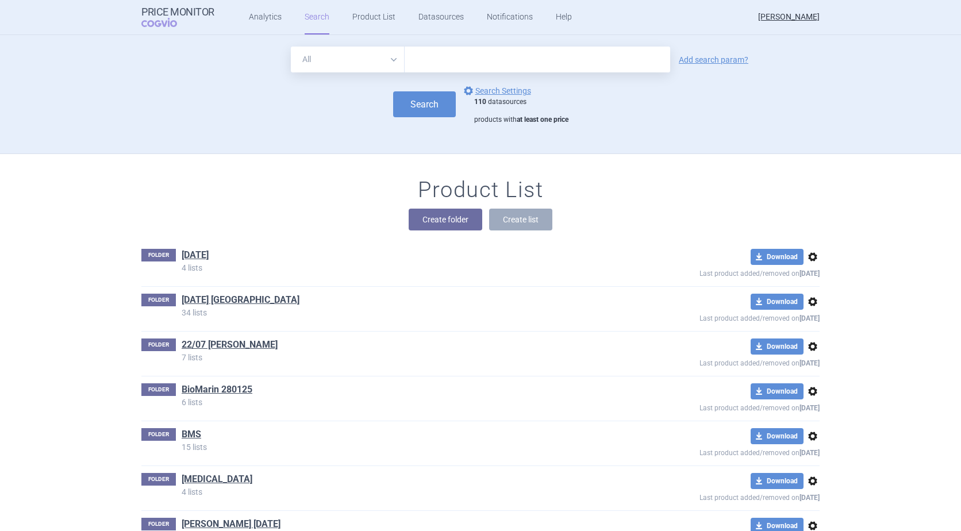
click at [475, 66] on input "text" at bounding box center [538, 60] width 266 height 26
paste input "[MEDICAL_DATA]"
type input "[MEDICAL_DATA]"
click at [423, 102] on button "Search" at bounding box center [424, 104] width 63 height 26
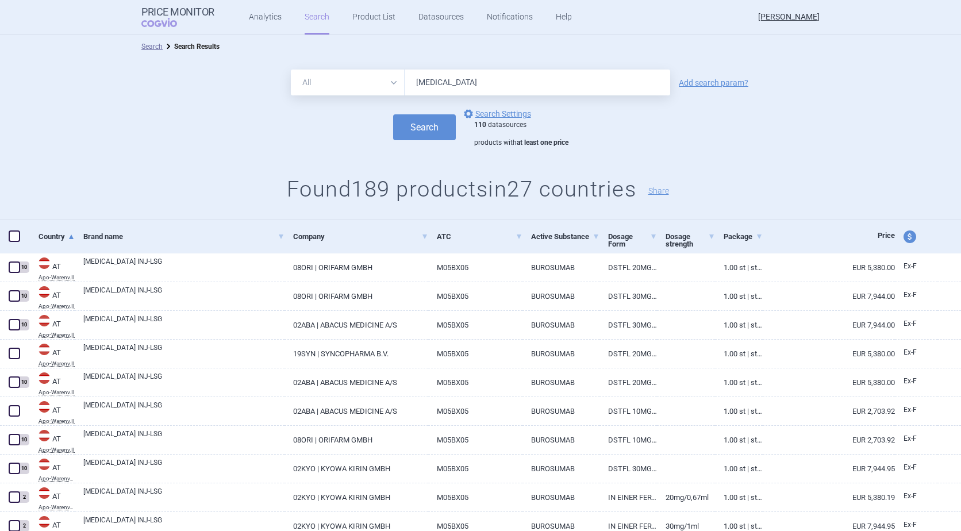
click at [17, 241] on span at bounding box center [14, 235] width 11 height 11
checkbox input "true"
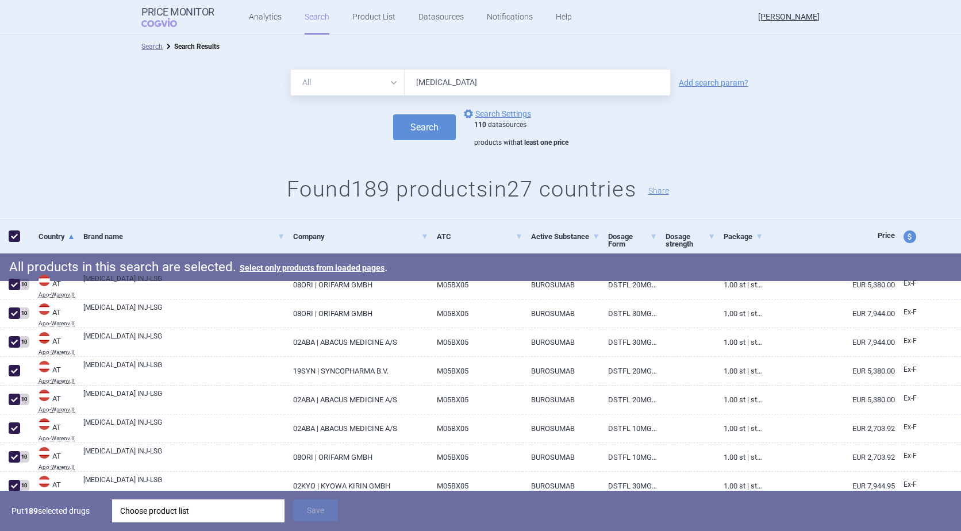
click at [174, 509] on div "Choose product list" at bounding box center [198, 510] width 156 height 23
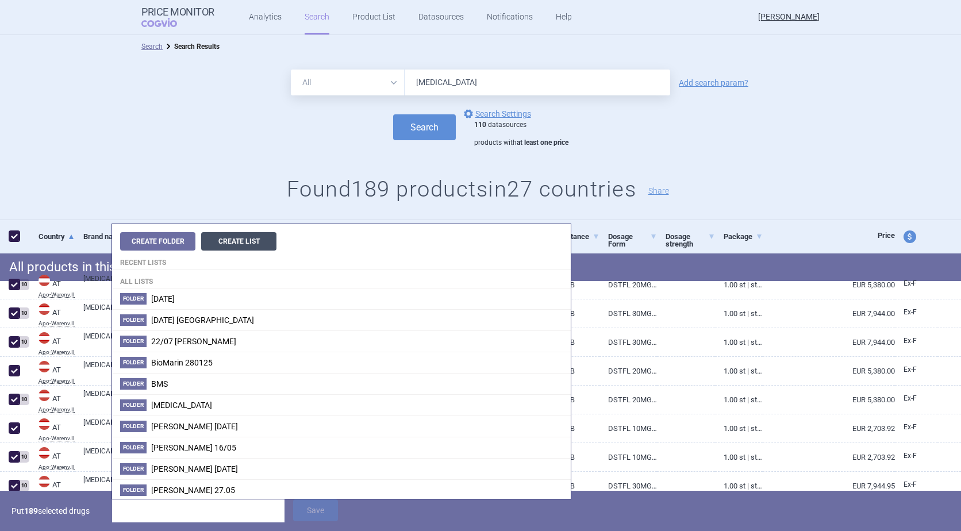
click at [251, 240] on button "Create List" at bounding box center [238, 241] width 75 height 18
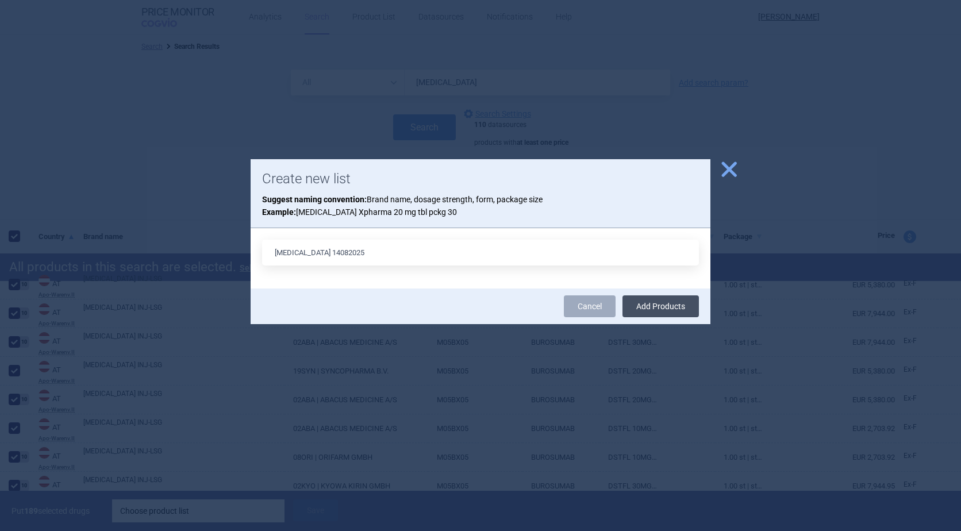
type input "[MEDICAL_DATA] 14082025"
click at [654, 303] on button "Add Products" at bounding box center [660, 306] width 76 height 22
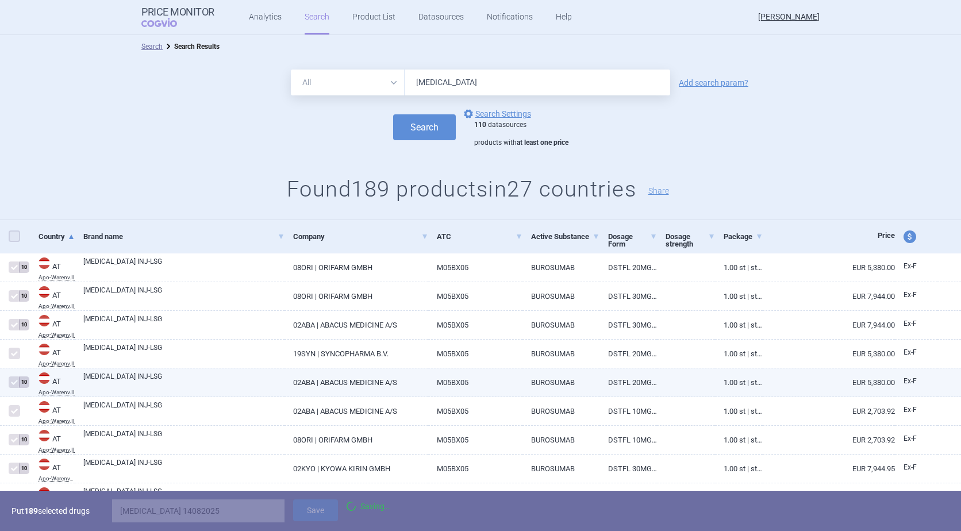
checkbox input "false"
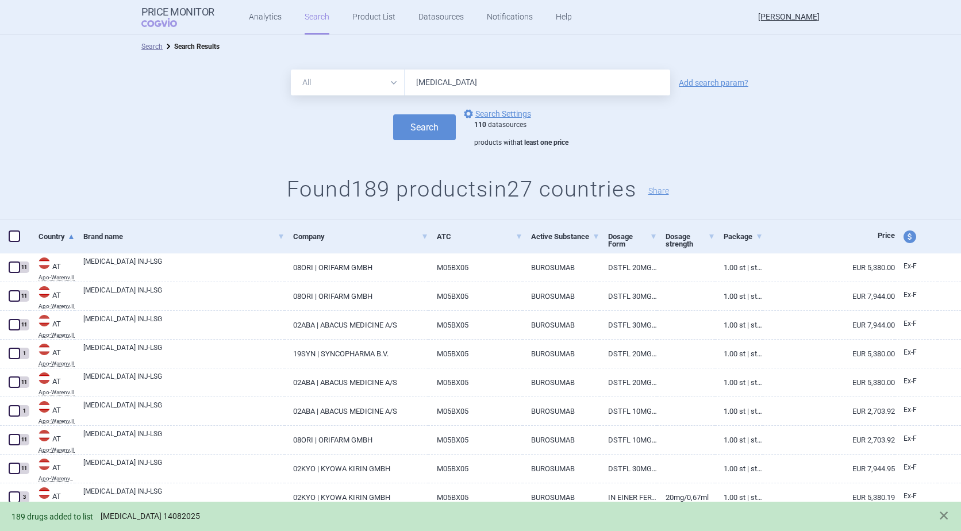
click at [137, 517] on link "[MEDICAL_DATA] 14082025" at bounding box center [150, 516] width 99 height 10
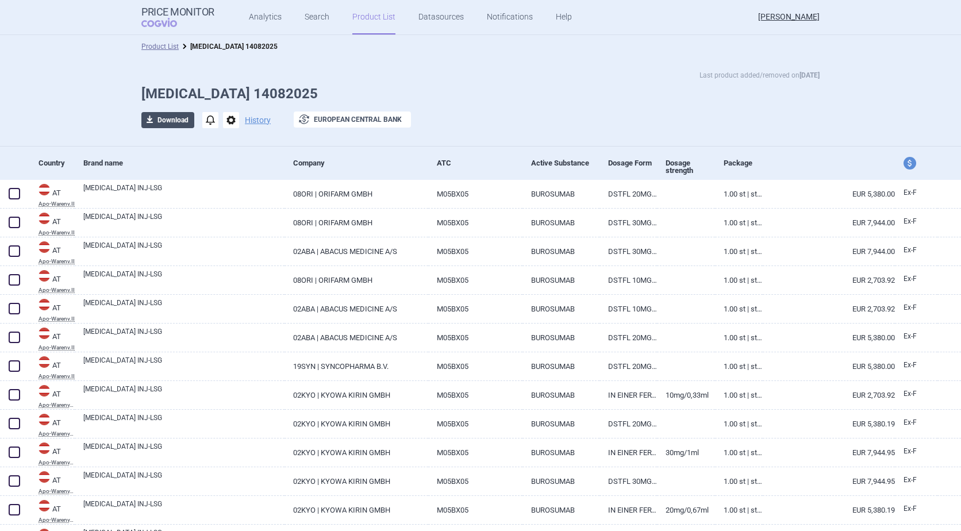
click at [169, 121] on button "download Download" at bounding box center [167, 120] width 53 height 16
select select "EUR"
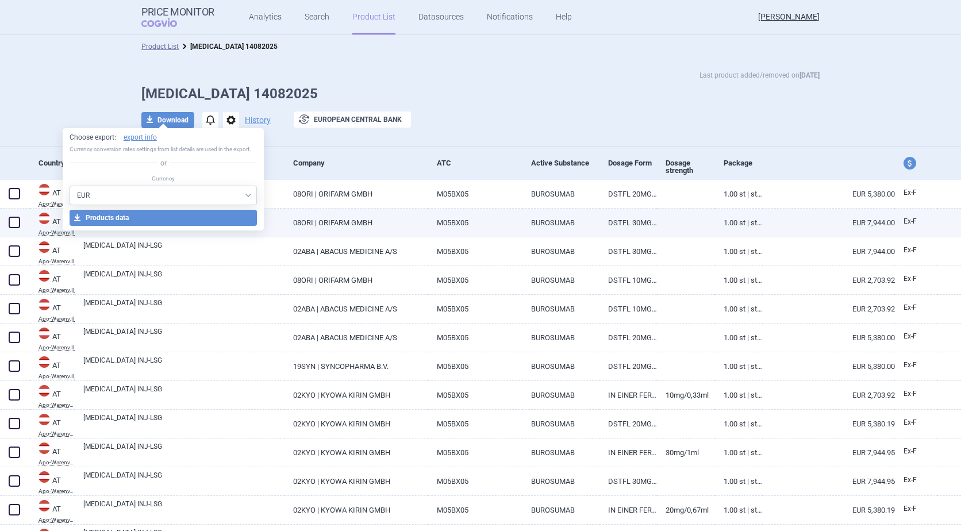
click at [122, 211] on button "download Products data" at bounding box center [164, 218] width 188 height 16
select select "EUR"
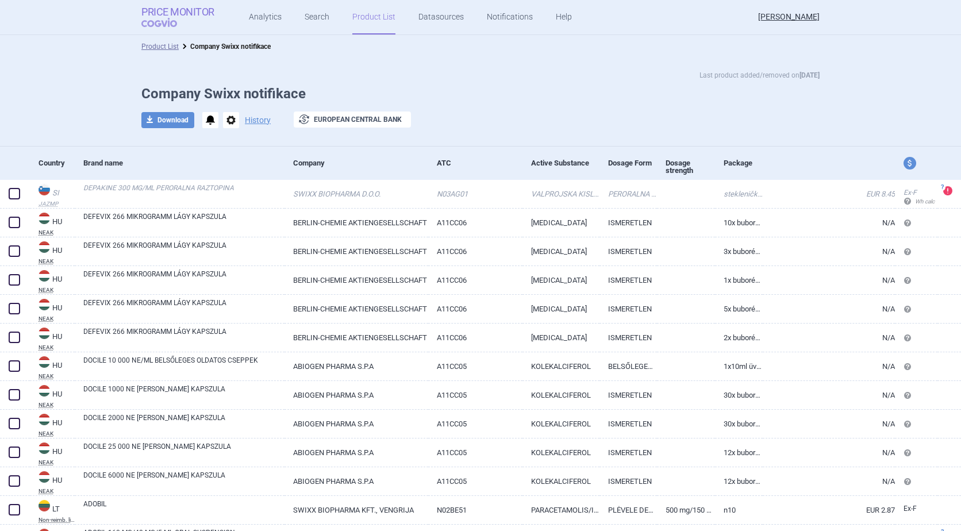
click at [152, 11] on strong "Price Monitor" at bounding box center [177, 11] width 73 height 11
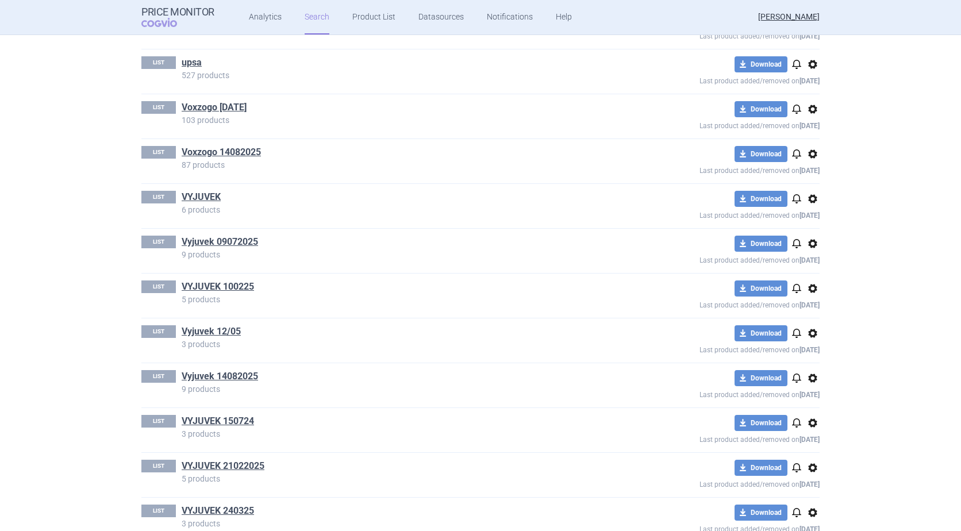
scroll to position [4655, 0]
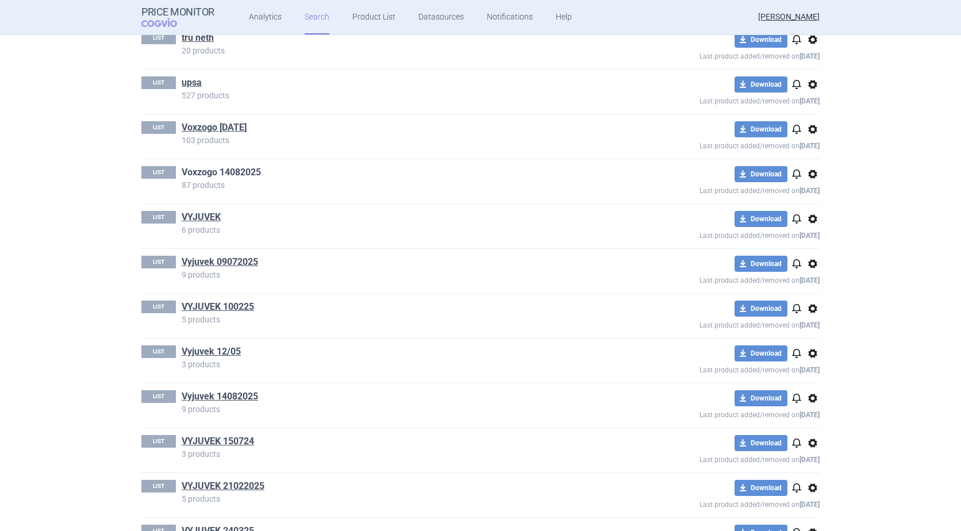
click at [232, 169] on link "Voxzogo 14082025" at bounding box center [221, 172] width 79 height 13
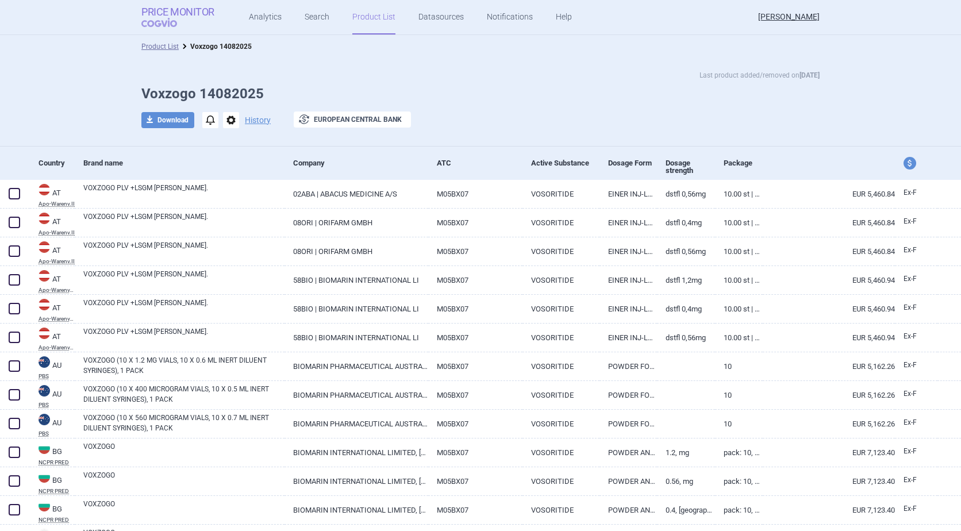
click at [166, 13] on strong "Price Monitor" at bounding box center [177, 11] width 73 height 11
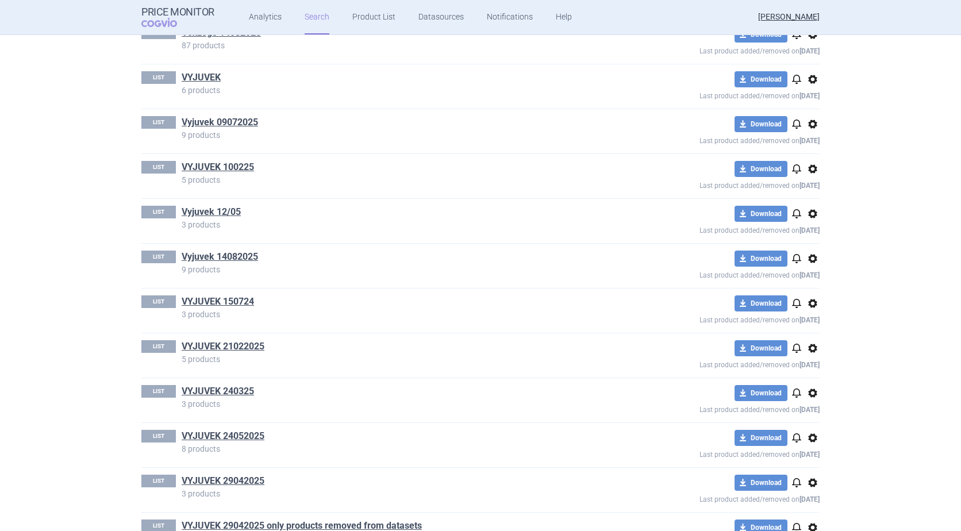
scroll to position [4786, 0]
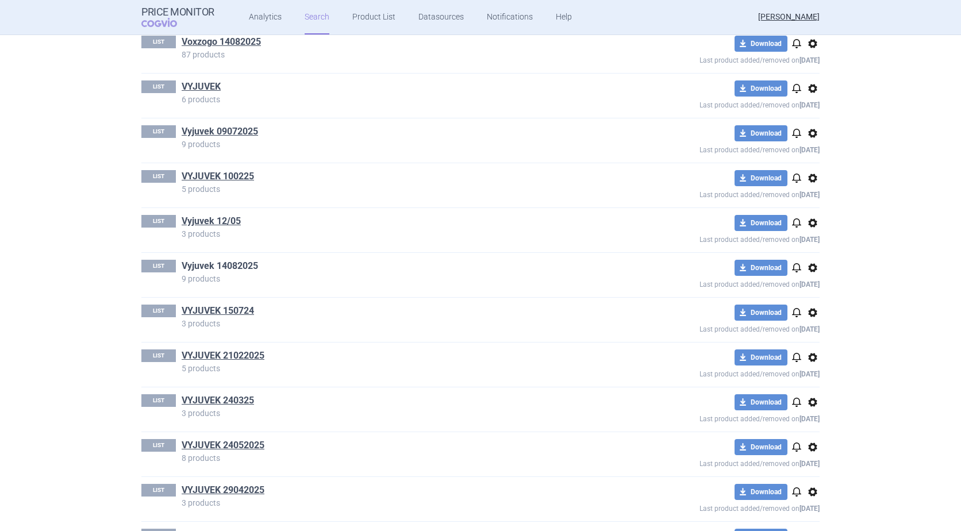
click at [205, 263] on link "Vyjuvek 14082025" at bounding box center [220, 266] width 76 height 13
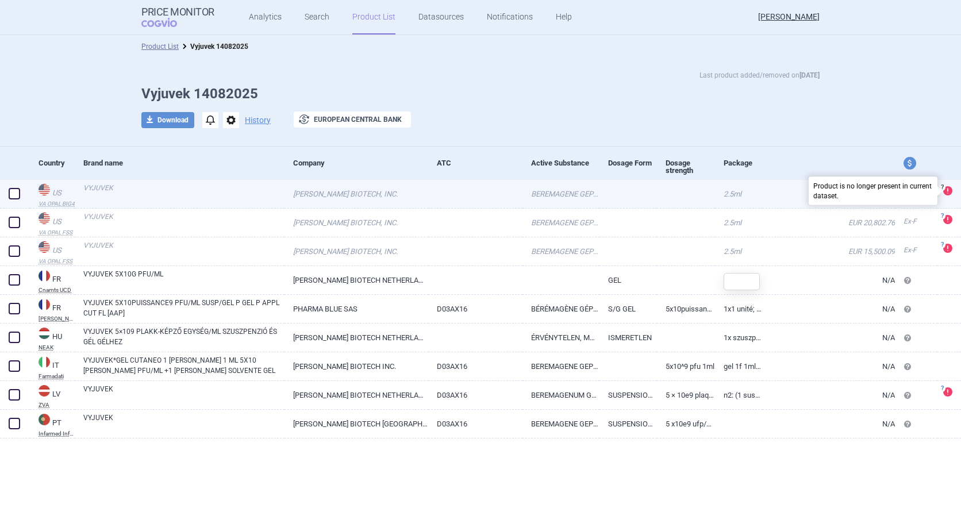
click at [928, 187] on div "Product is no longer present in current dataset." at bounding box center [873, 191] width 129 height 28
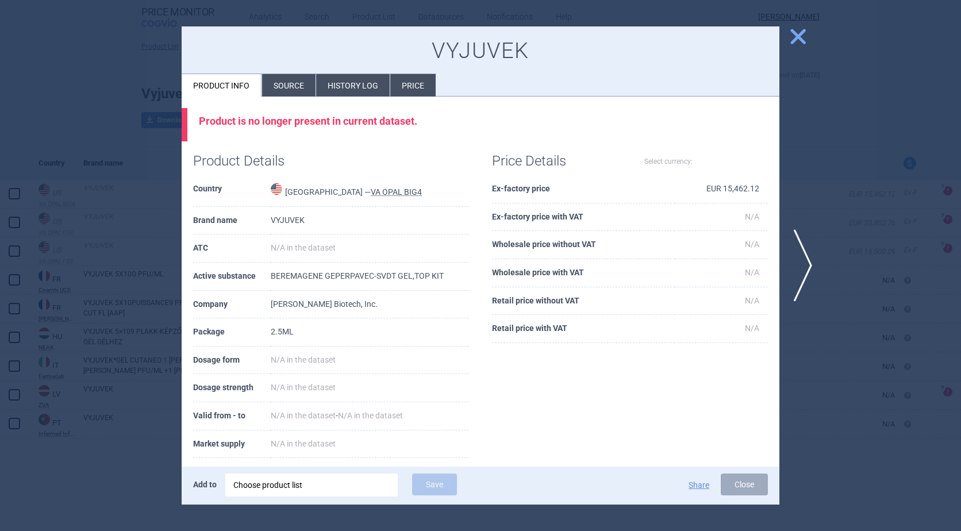
select select "EUR"
drag, startPoint x: 422, startPoint y: 119, endPoint x: 195, endPoint y: 135, distance: 228.1
click at [195, 135] on div "Product is no longer present in current dataset." at bounding box center [481, 125] width 598 height 34
copy div "Product is no longer present in current dataset."
click at [793, 41] on span "close" at bounding box center [798, 36] width 20 height 20
